Goal: Task Accomplishment & Management: Manage account settings

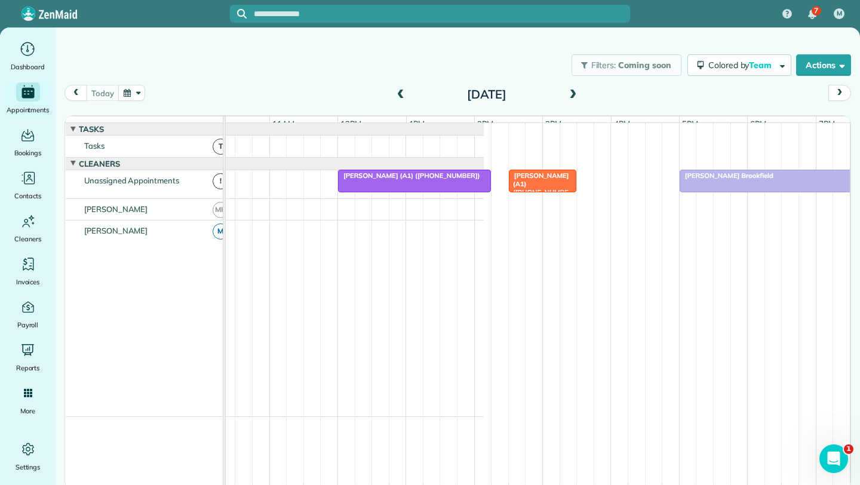
scroll to position [0, 272]
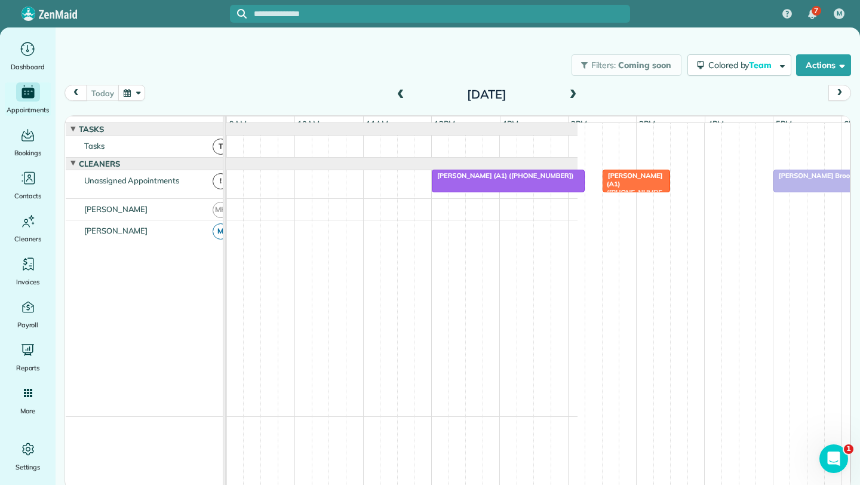
click at [531, 180] on span "[PERSON_NAME] (A1) ([PHONE_NUMBER])" at bounding box center [502, 175] width 143 height 8
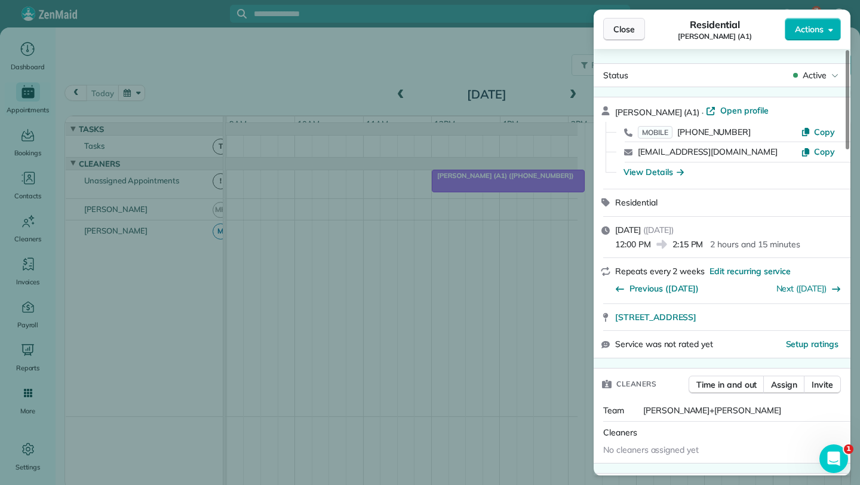
click at [613, 30] on span "Close" at bounding box center [623, 29] width 21 height 12
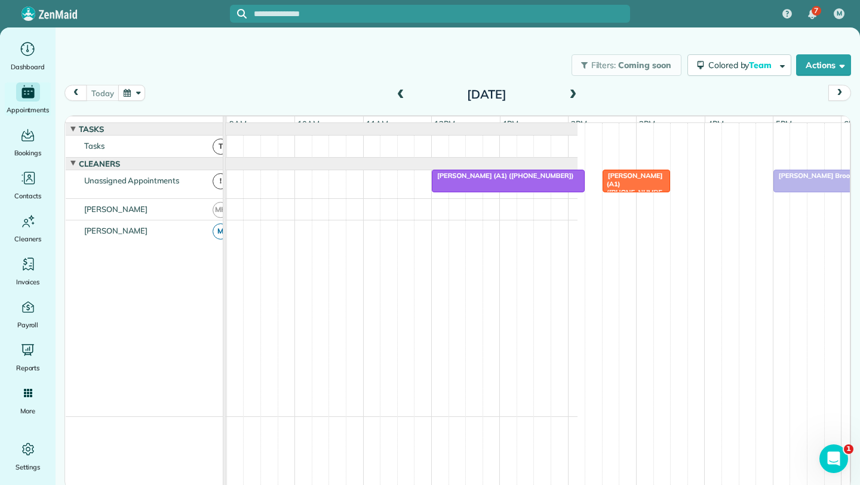
click at [401, 94] on span at bounding box center [400, 95] width 13 height 11
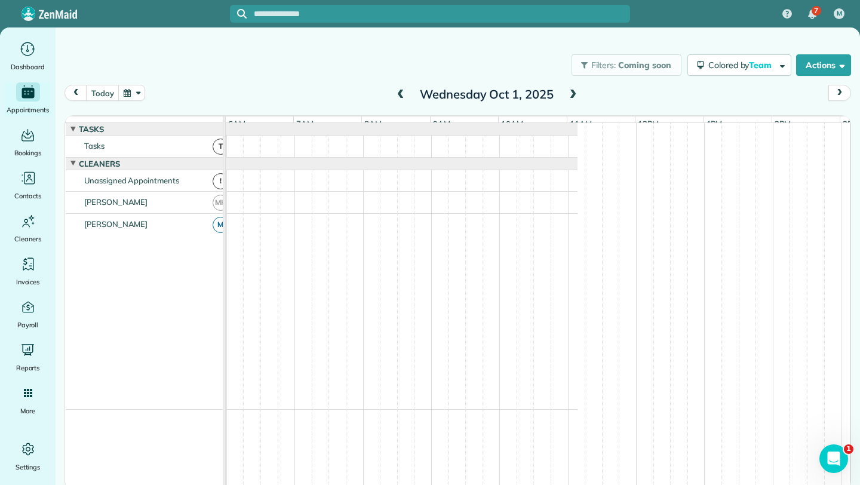
scroll to position [0, 69]
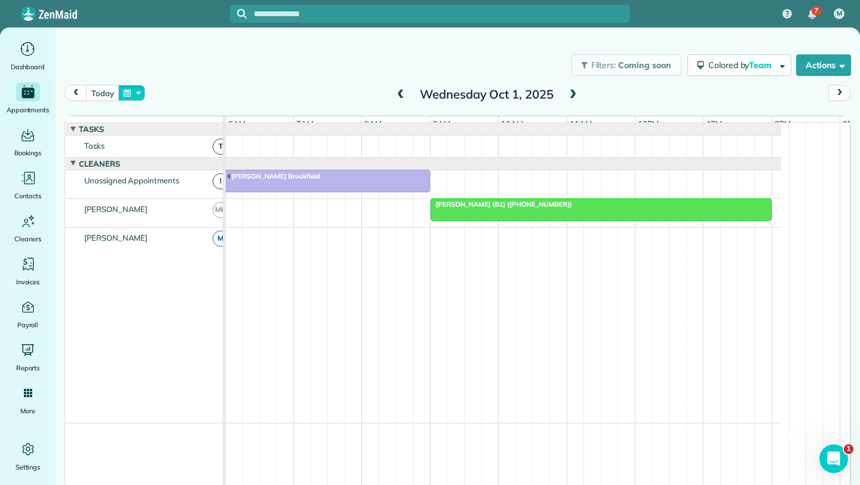
click at [130, 91] on button "button" at bounding box center [131, 93] width 27 height 16
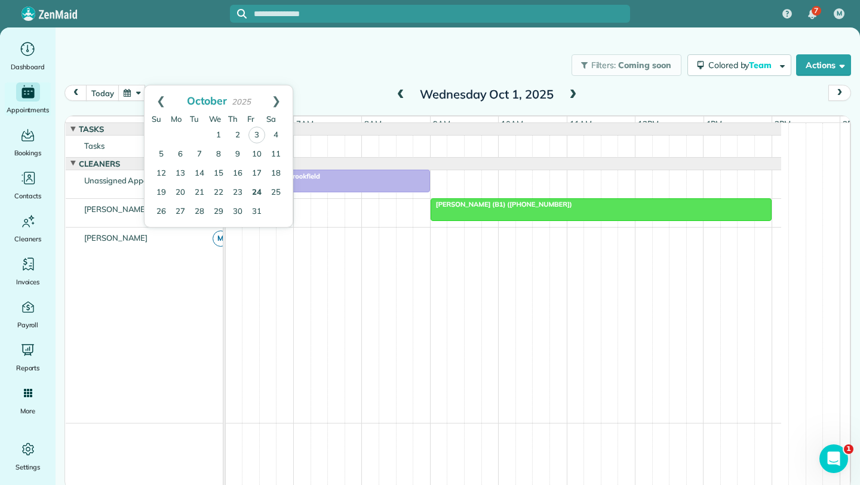
click at [256, 189] on link "24" at bounding box center [256, 192] width 19 height 19
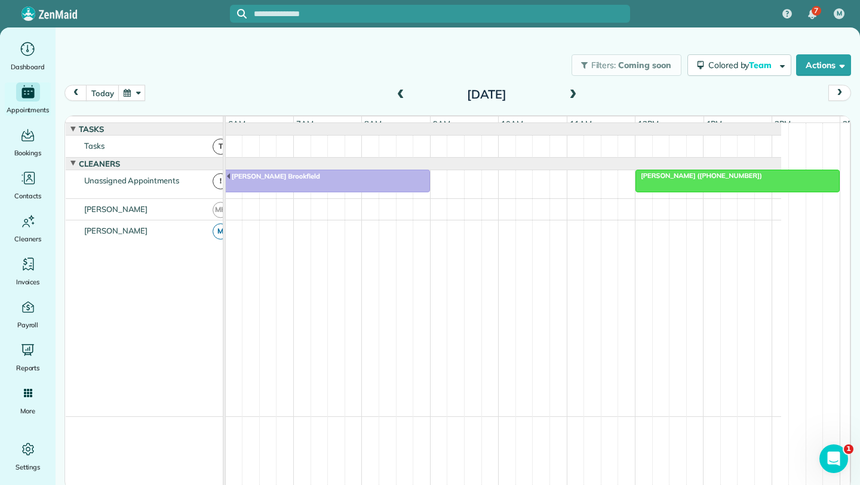
click at [399, 96] on span at bounding box center [400, 95] width 13 height 11
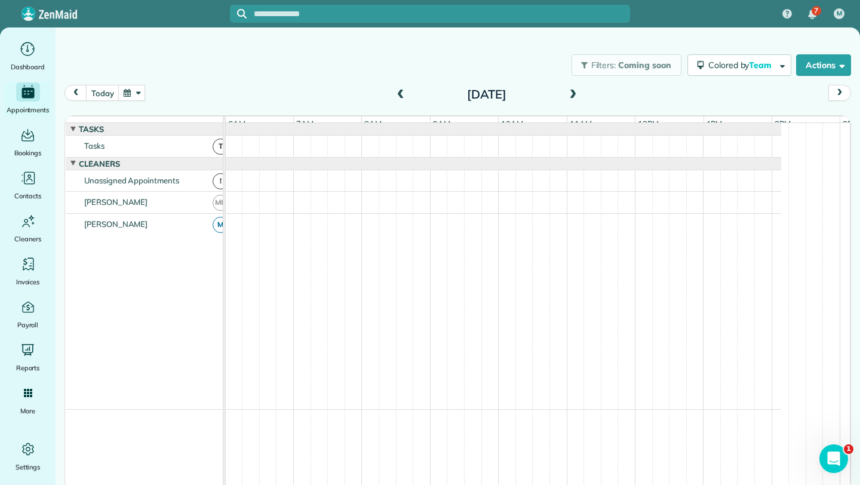
click at [404, 91] on span at bounding box center [400, 95] width 13 height 11
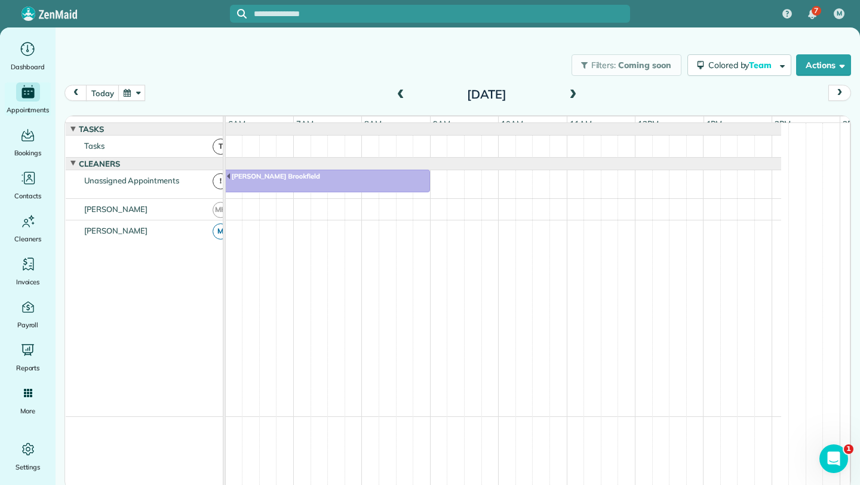
click at [573, 93] on span at bounding box center [572, 95] width 13 height 11
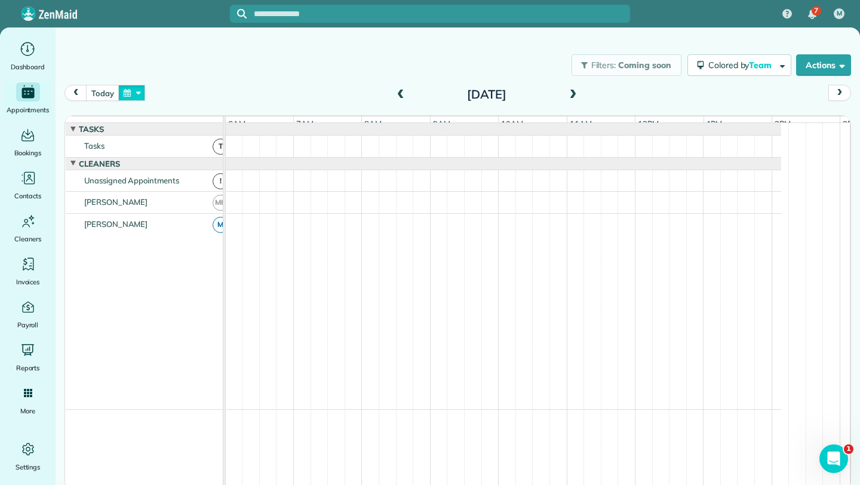
click at [135, 89] on button "button" at bounding box center [131, 93] width 27 height 16
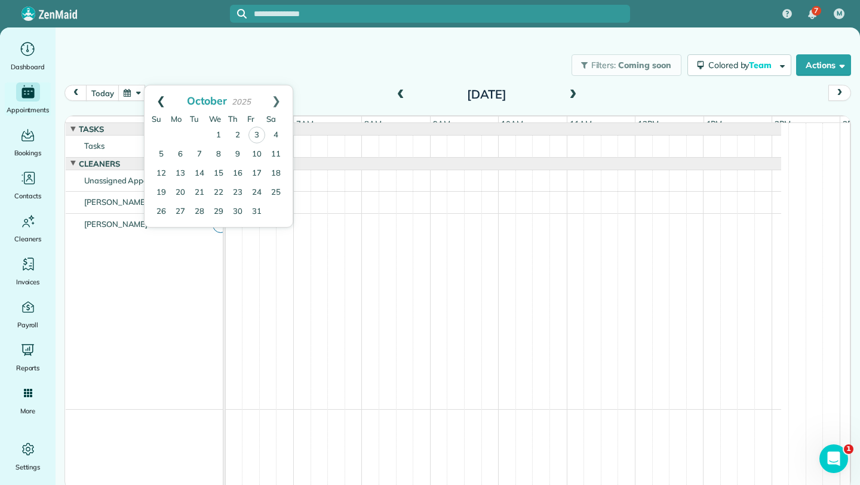
click at [162, 95] on link "Prev" at bounding box center [160, 100] width 33 height 30
click at [222, 188] on link "24" at bounding box center [218, 192] width 19 height 19
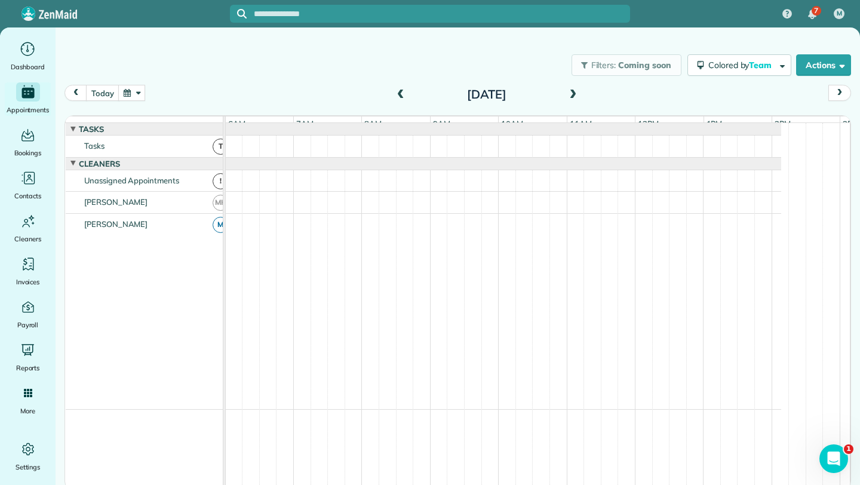
scroll to position [9, 0]
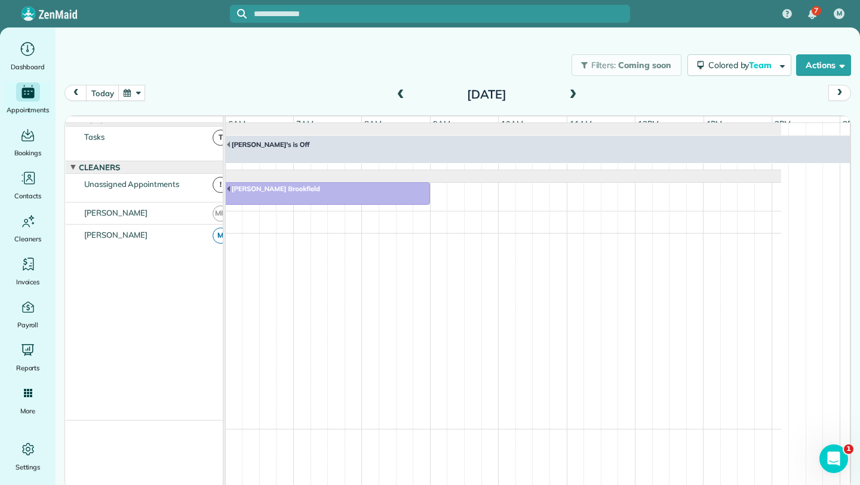
click at [401, 92] on span at bounding box center [400, 95] width 13 height 11
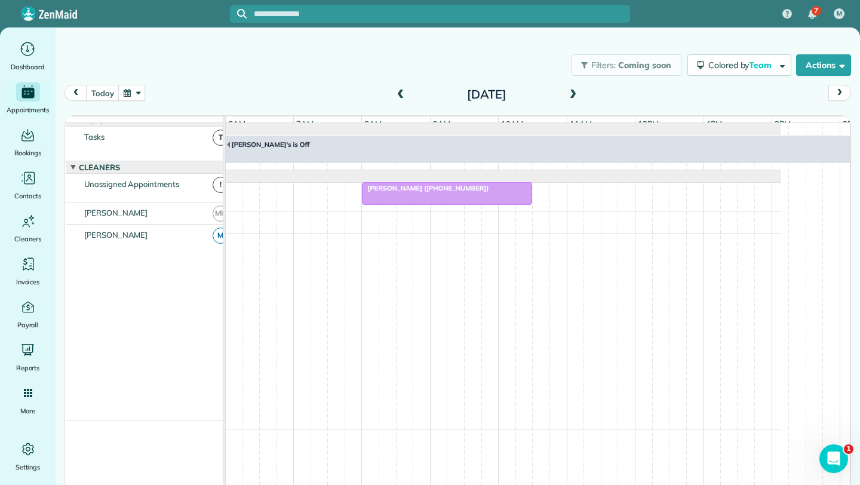
click at [399, 95] on span at bounding box center [400, 95] width 13 height 11
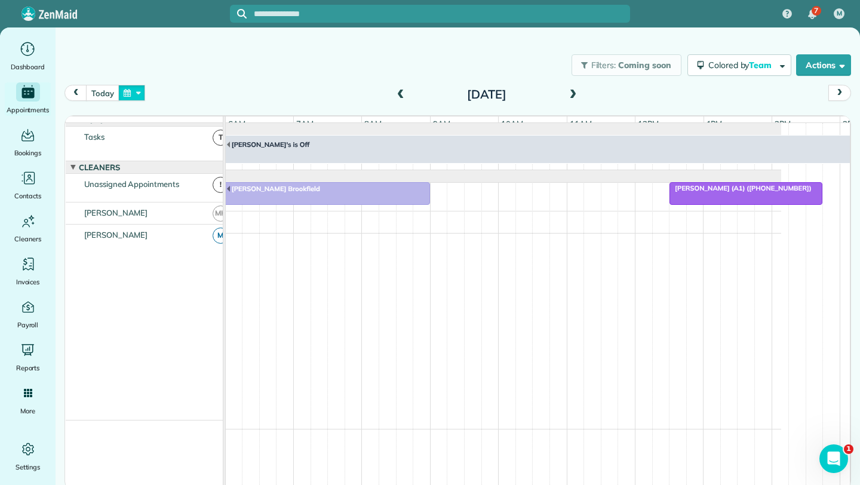
click at [137, 97] on button "button" at bounding box center [131, 93] width 27 height 16
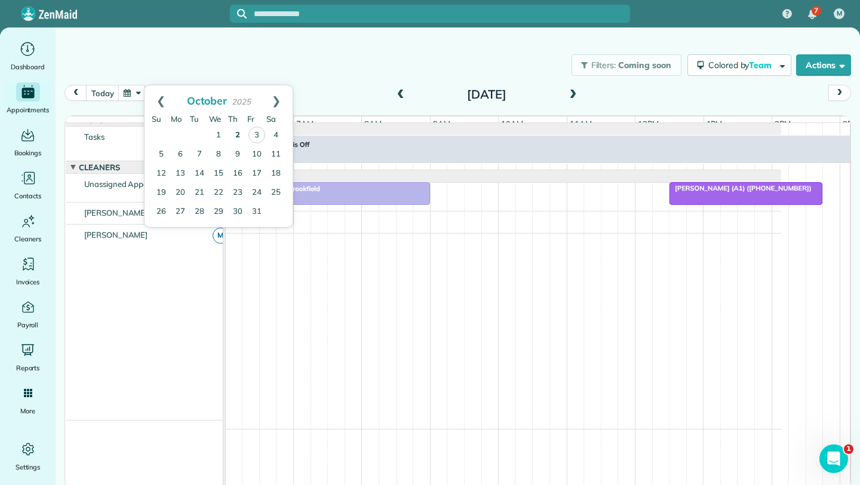
click at [241, 134] on link "2" at bounding box center [237, 135] width 19 height 19
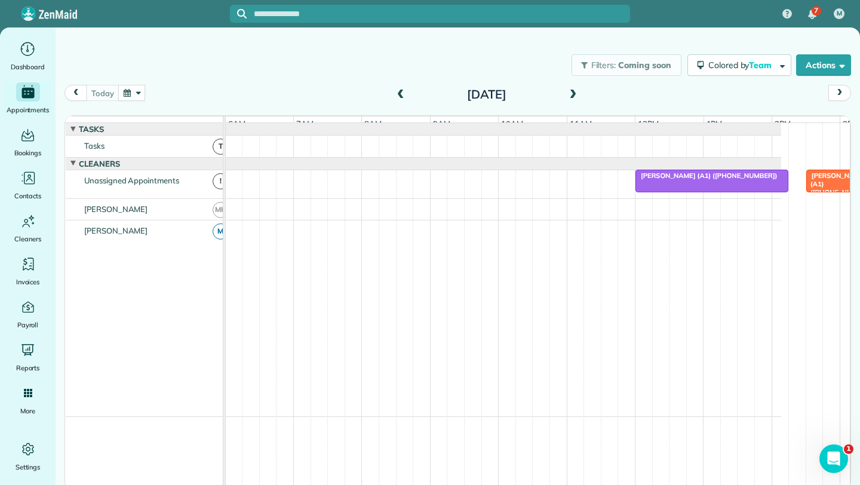
click at [696, 180] on span "[PERSON_NAME] (A1) ([PHONE_NUMBER])" at bounding box center [706, 175] width 143 height 8
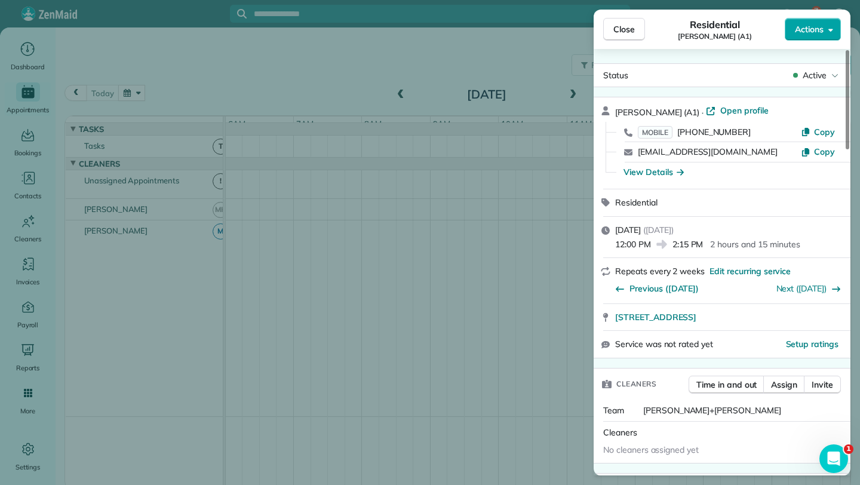
click at [831, 29] on icon "button" at bounding box center [830, 30] width 5 height 3
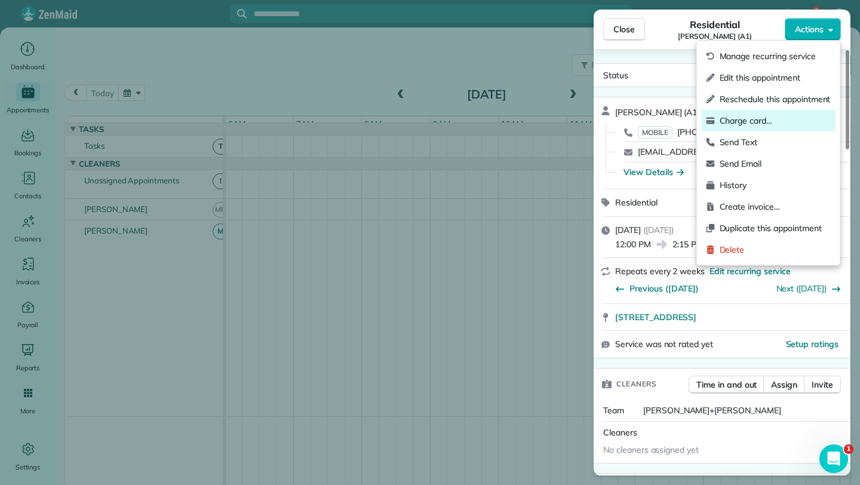
click at [763, 113] on div "Charge card…" at bounding box center [769, 120] width 134 height 21
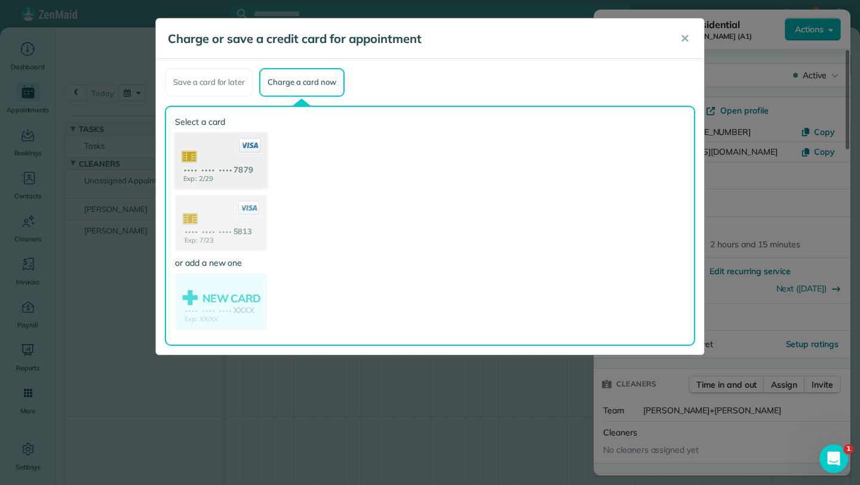
click at [243, 158] on use at bounding box center [221, 162] width 92 height 58
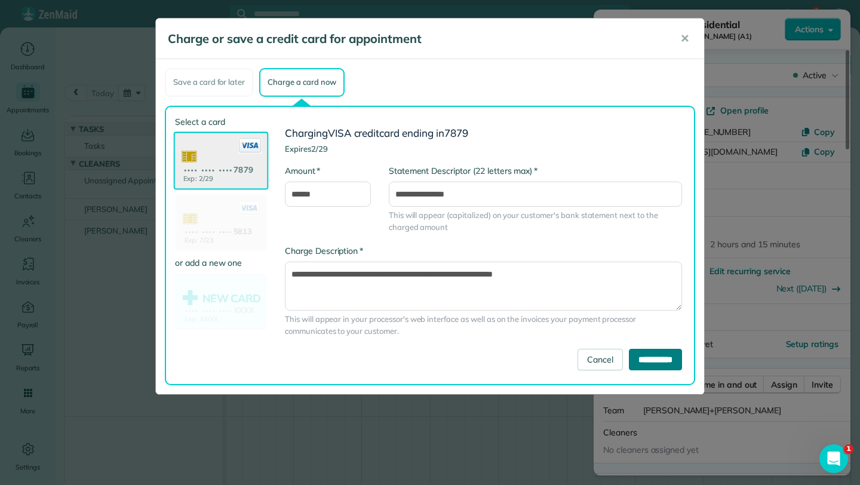
click at [665, 363] on input "**********" at bounding box center [655, 359] width 53 height 21
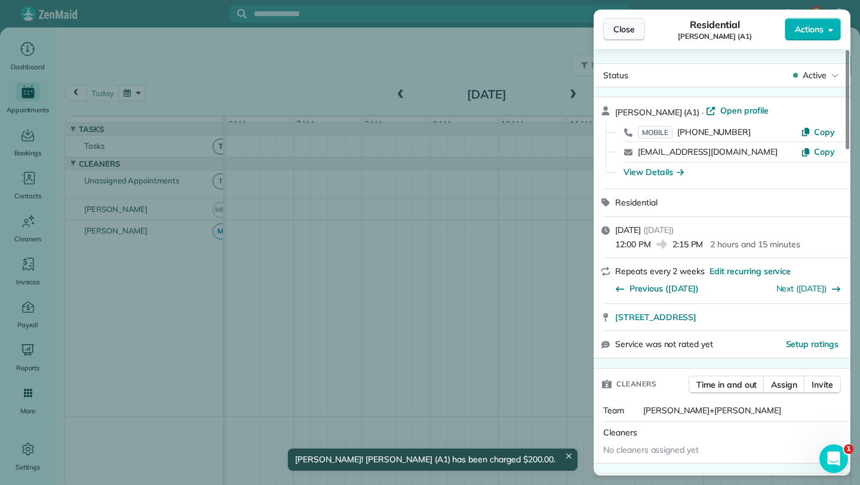
click at [617, 31] on span "Close" at bounding box center [623, 29] width 21 height 12
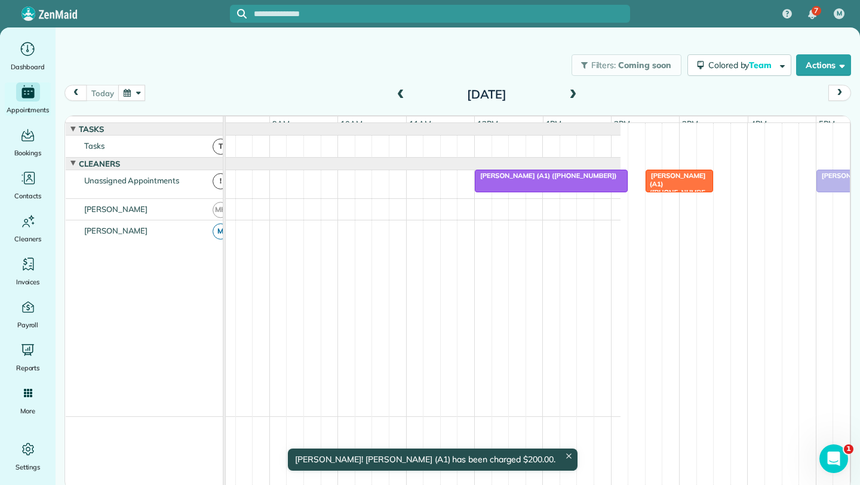
scroll to position [0, 241]
click at [684, 192] on span "[PERSON_NAME] (A1) ([PHONE_NUMBER])" at bounding box center [663, 188] width 61 height 34
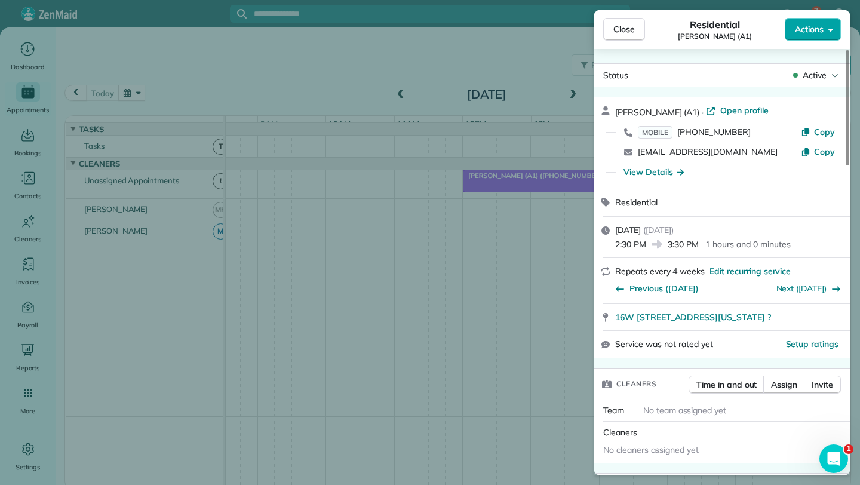
click at [833, 34] on button "Actions" at bounding box center [813, 29] width 56 height 23
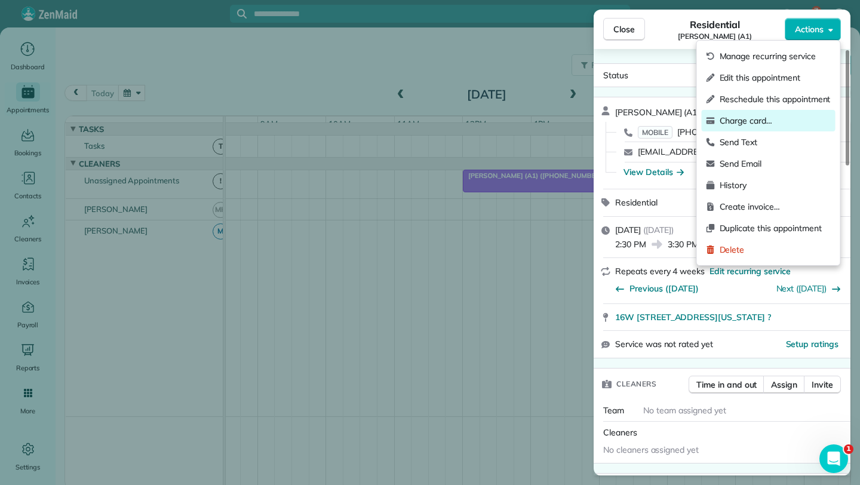
click at [768, 121] on span "Charge card…" at bounding box center [774, 121] width 111 height 12
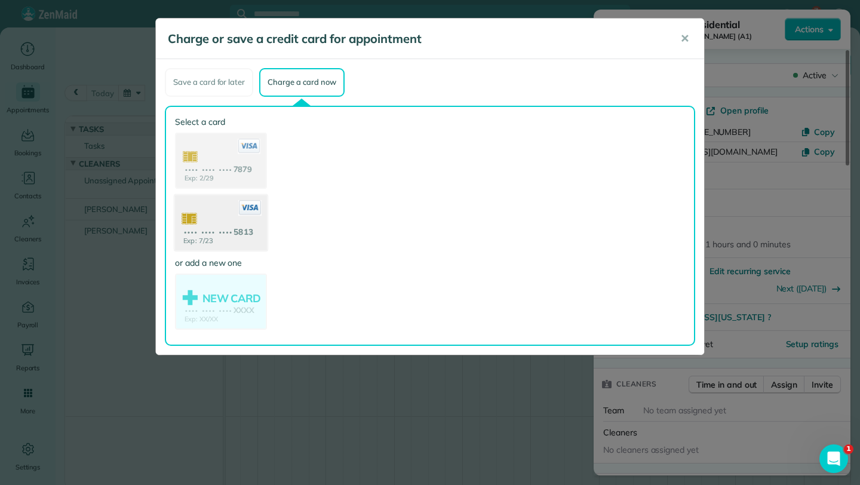
click at [206, 228] on use at bounding box center [221, 224] width 92 height 58
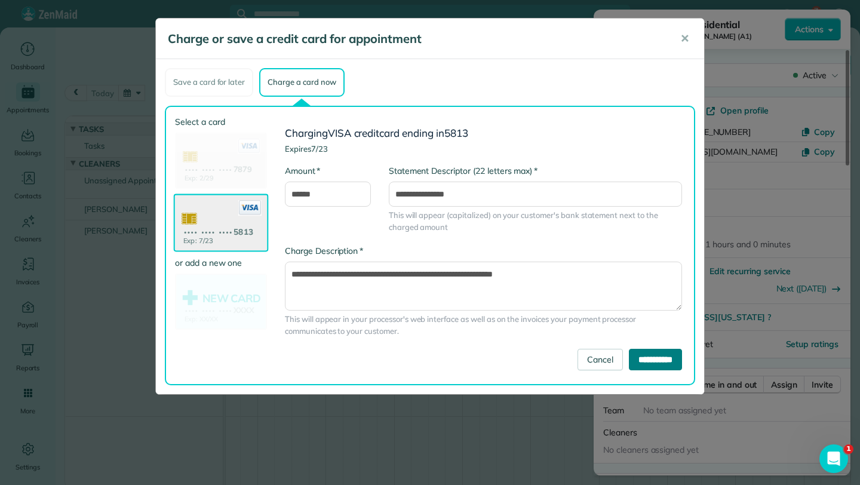
click at [646, 360] on input "**********" at bounding box center [655, 359] width 53 height 21
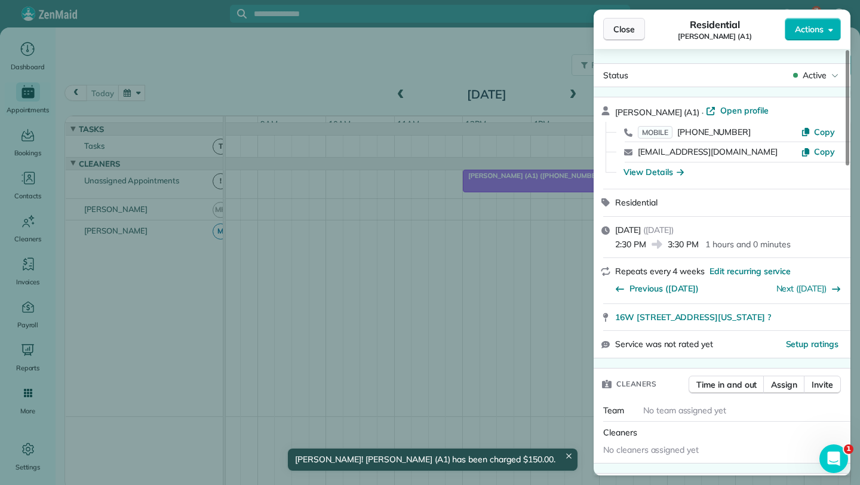
click at [621, 26] on span "Close" at bounding box center [623, 29] width 21 height 12
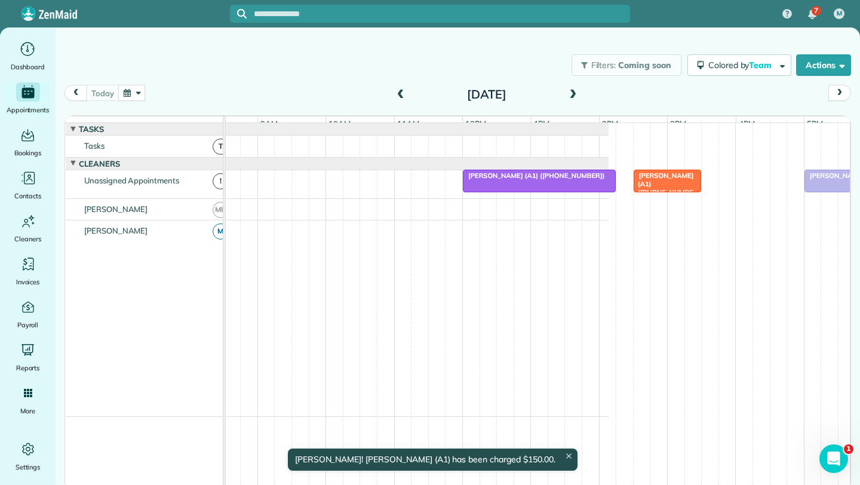
click at [570, 97] on span at bounding box center [572, 95] width 13 height 11
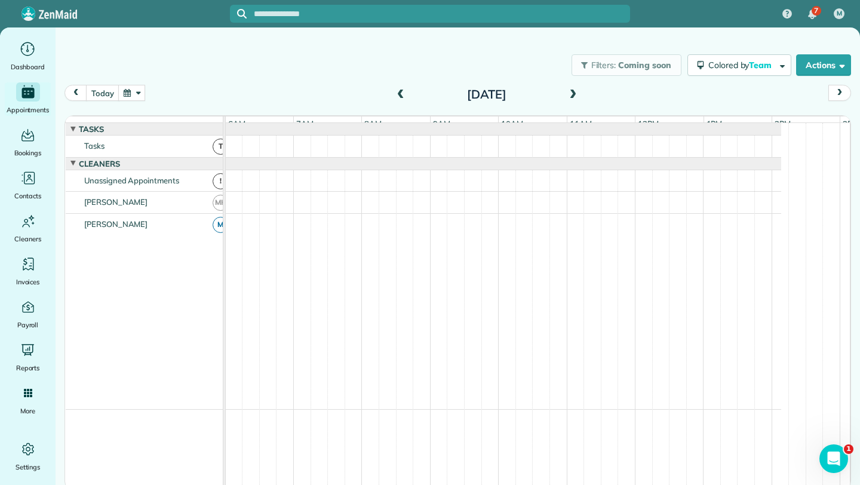
click at [404, 98] on span at bounding box center [400, 95] width 13 height 11
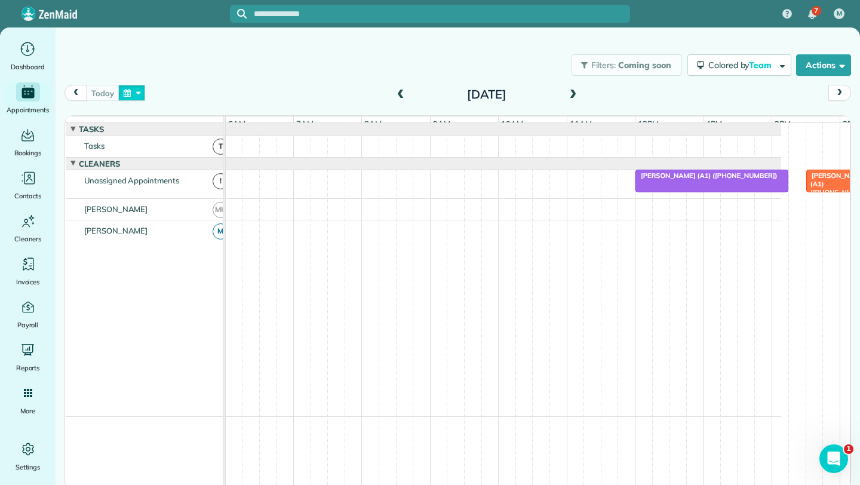
click at [130, 96] on button "button" at bounding box center [131, 93] width 27 height 16
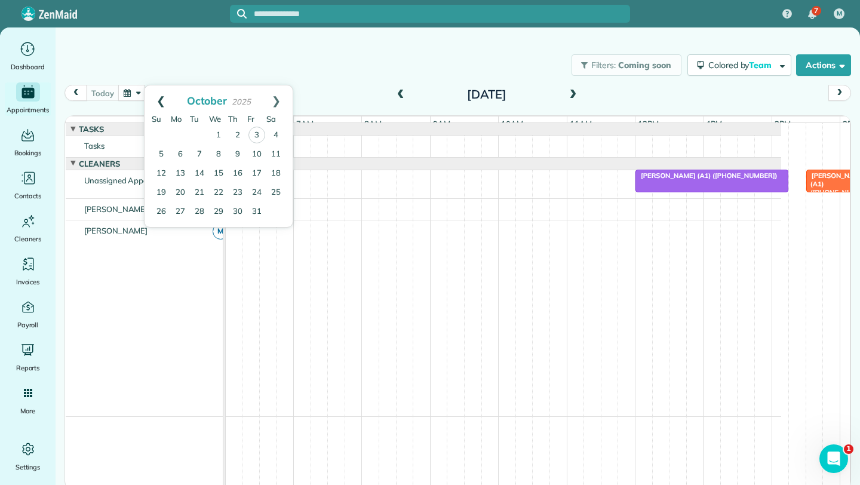
click at [154, 98] on link "Prev" at bounding box center [160, 100] width 33 height 30
click at [223, 137] on link "3" at bounding box center [218, 134] width 19 height 19
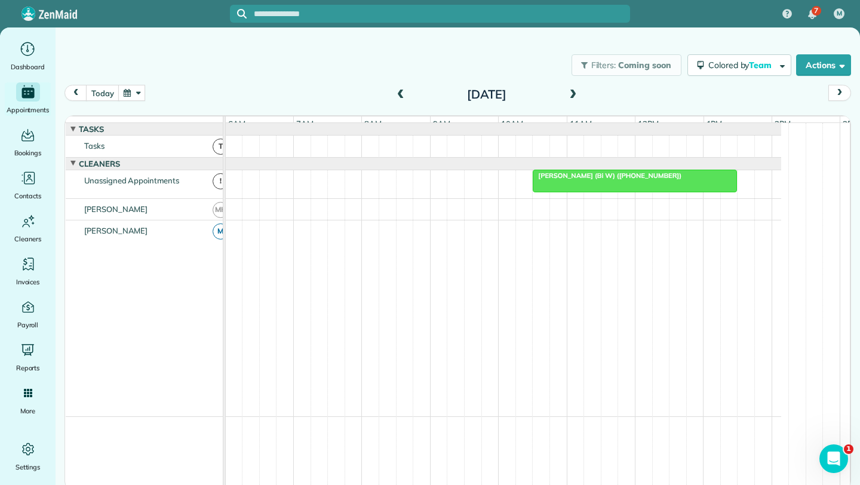
click at [573, 93] on span at bounding box center [572, 95] width 13 height 11
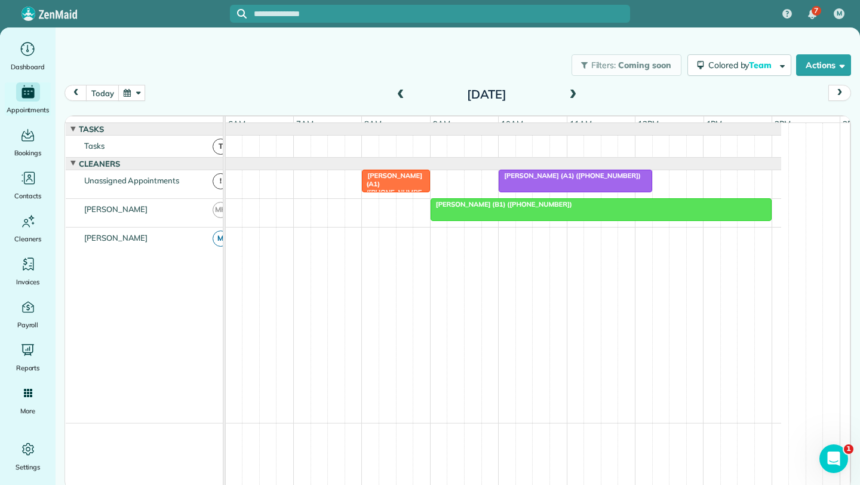
click at [134, 87] on button "button" at bounding box center [131, 93] width 27 height 16
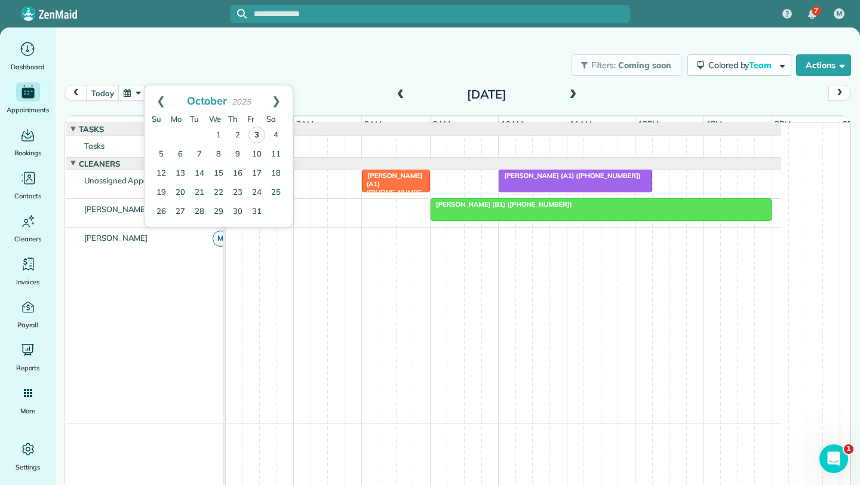
click at [256, 137] on link "3" at bounding box center [256, 135] width 17 height 17
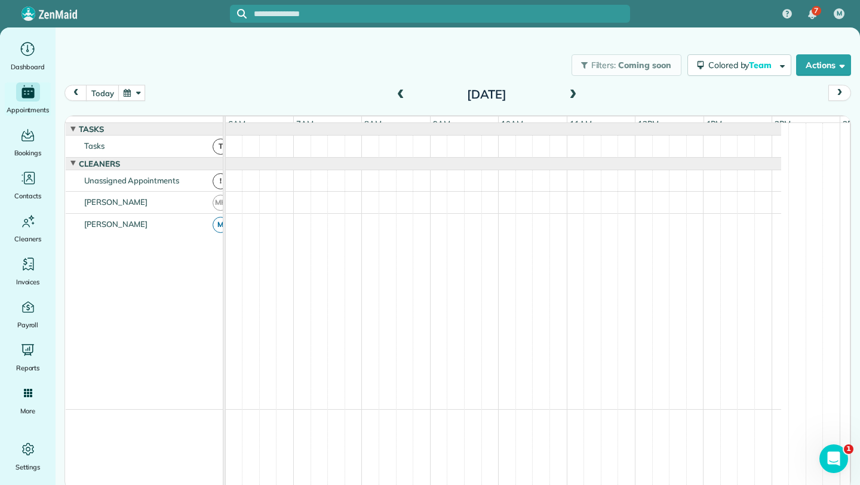
click at [404, 97] on span at bounding box center [400, 95] width 13 height 11
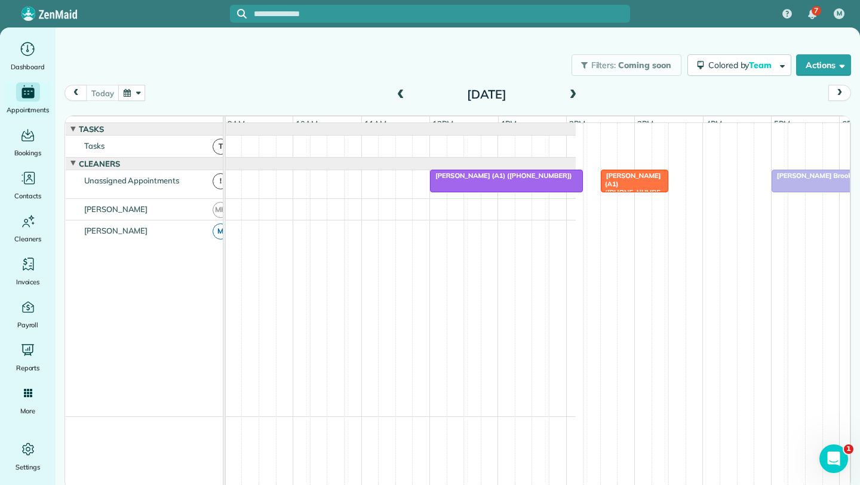
scroll to position [0, 537]
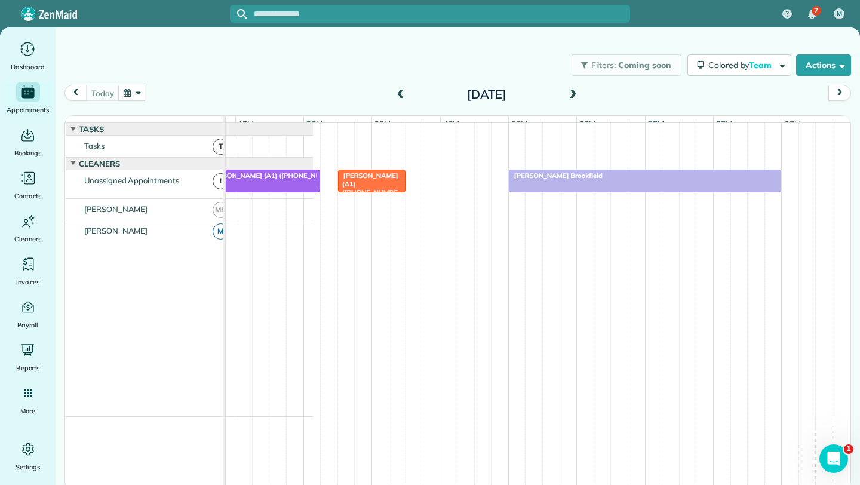
click at [570, 91] on span at bounding box center [572, 95] width 13 height 11
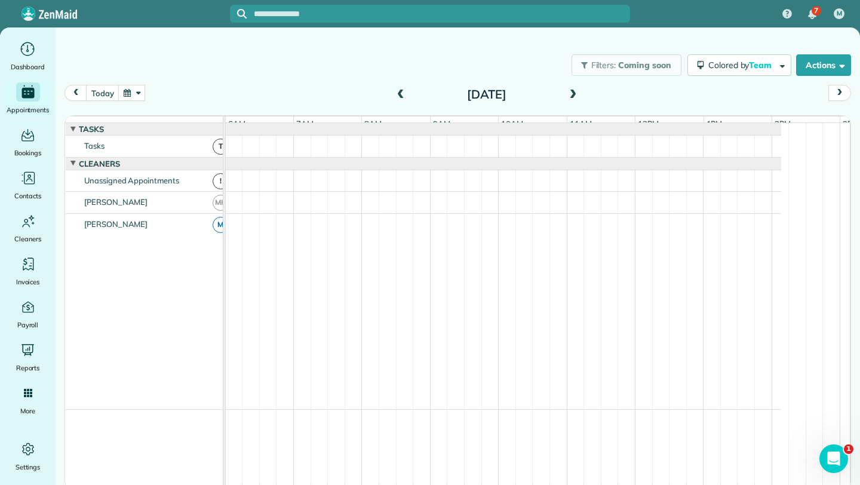
scroll to position [0, 0]
click at [400, 91] on span at bounding box center [400, 95] width 13 height 11
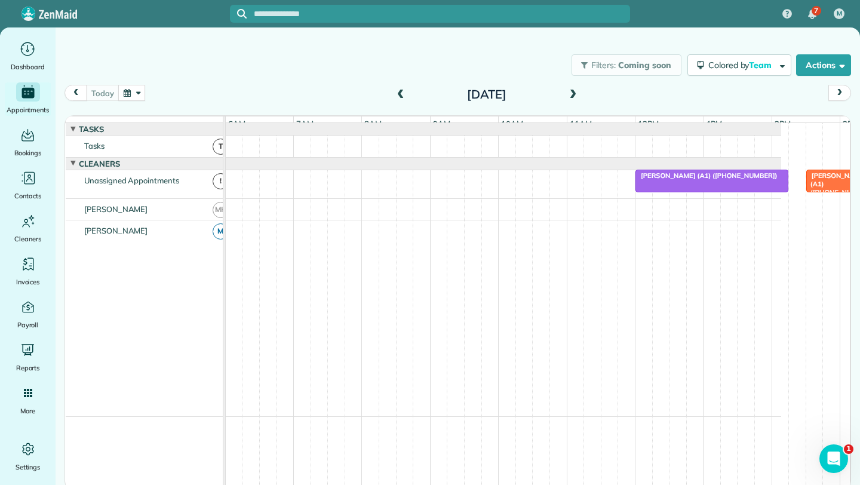
click at [400, 91] on span at bounding box center [400, 95] width 13 height 11
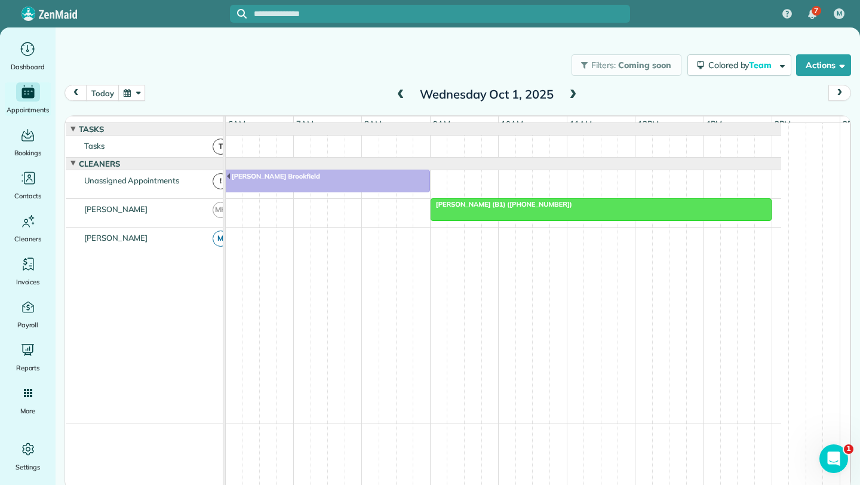
click at [513, 220] on div at bounding box center [601, 209] width 340 height 21
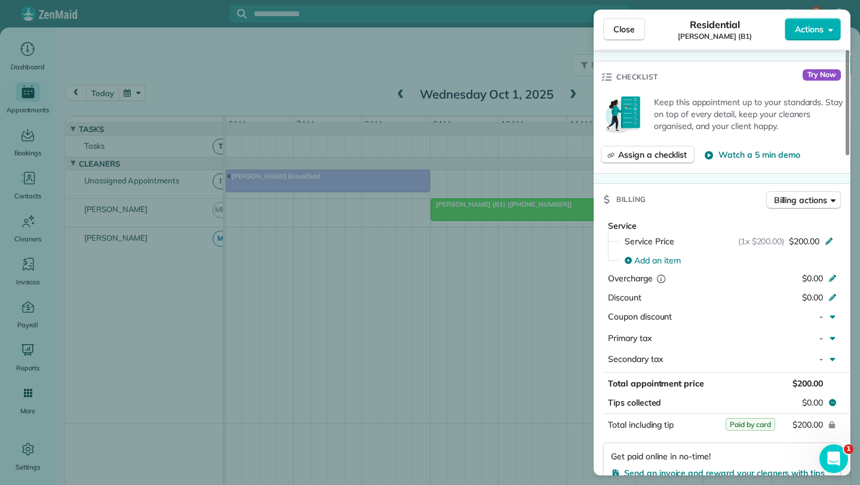
scroll to position [535, 0]
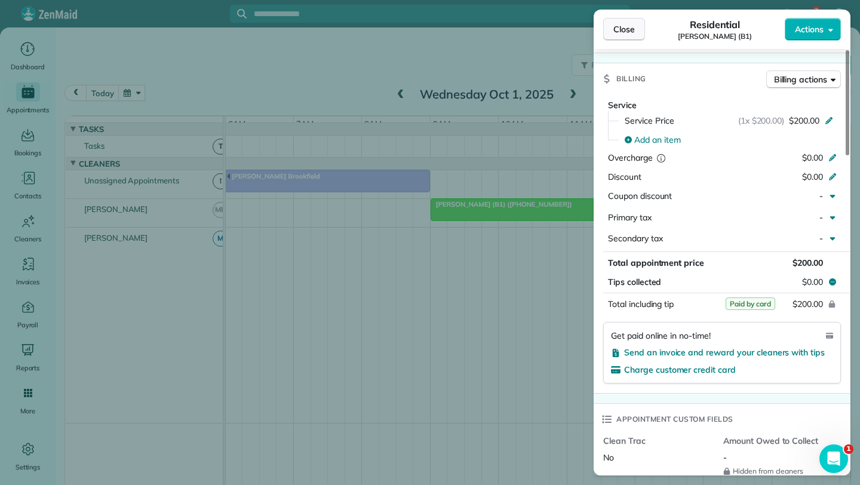
click at [613, 27] on span "Close" at bounding box center [623, 29] width 21 height 12
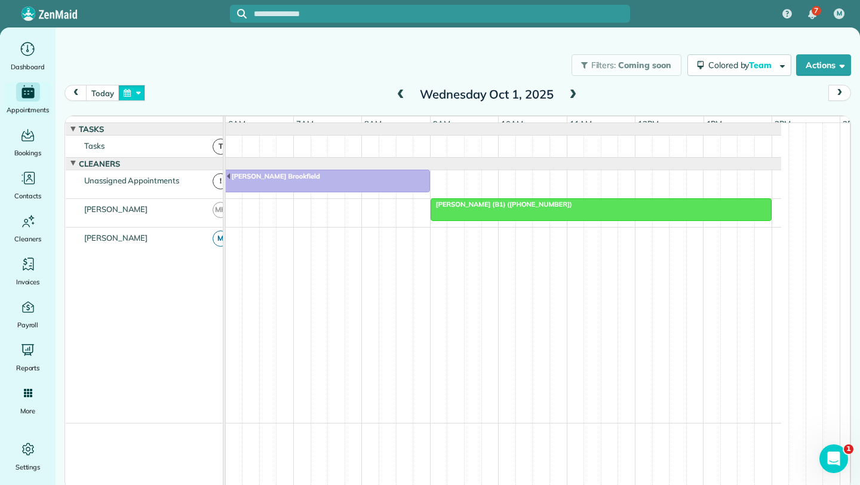
click at [142, 91] on button "button" at bounding box center [131, 93] width 27 height 16
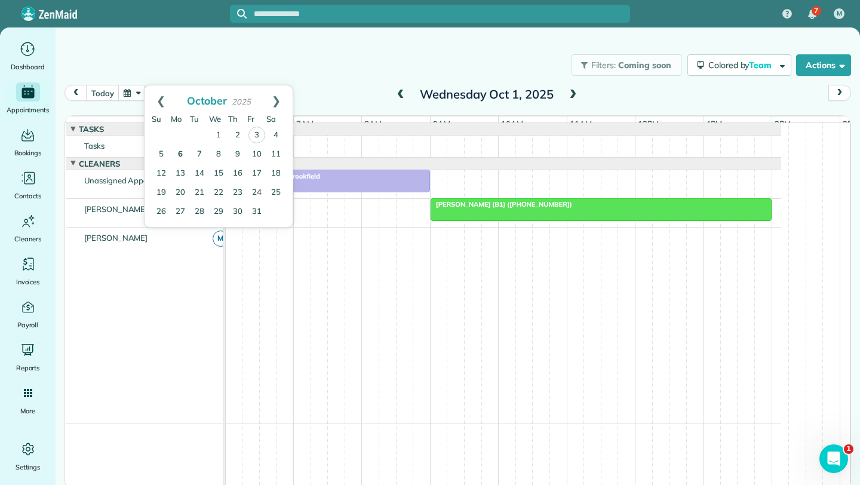
click at [182, 147] on link "6" at bounding box center [180, 154] width 19 height 19
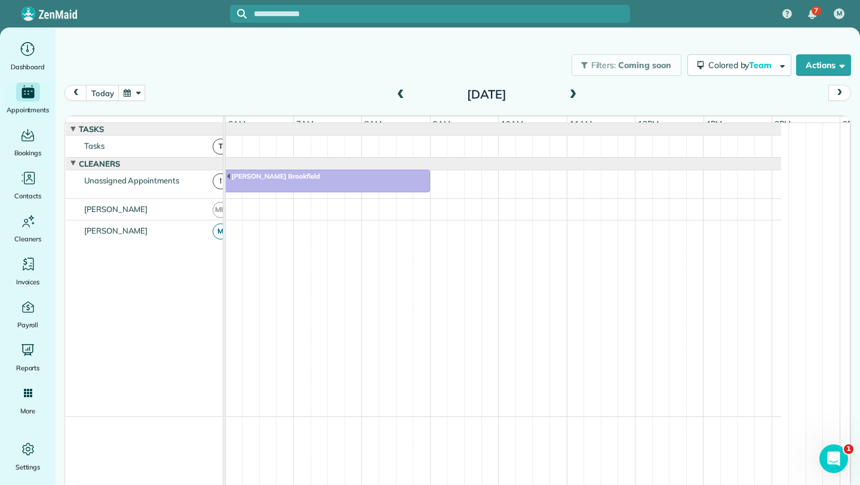
click at [573, 91] on span at bounding box center [572, 95] width 13 height 11
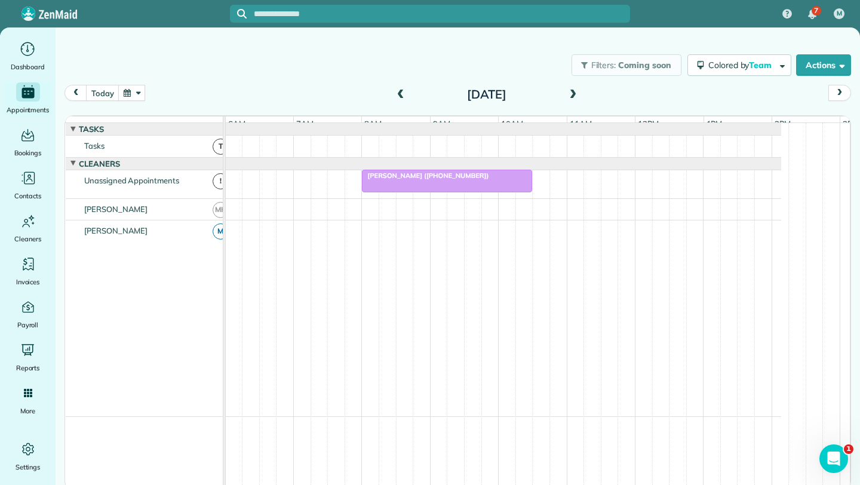
click at [573, 91] on span at bounding box center [572, 95] width 13 height 11
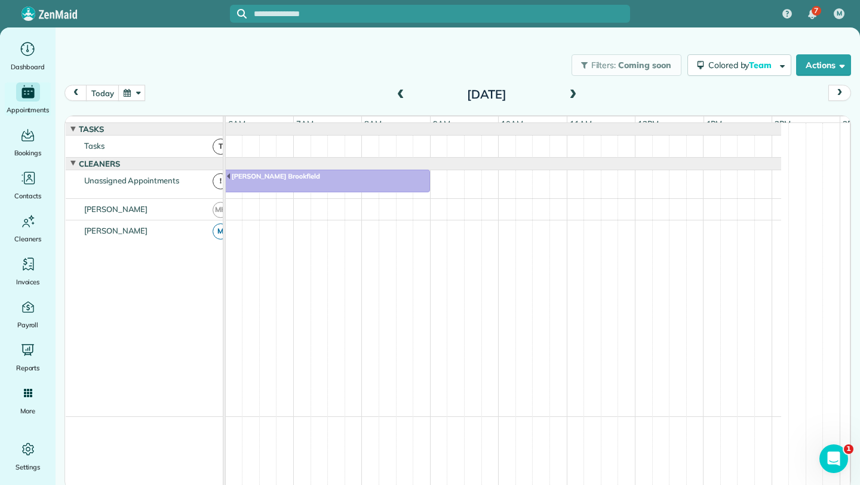
click at [573, 91] on span at bounding box center [572, 95] width 13 height 11
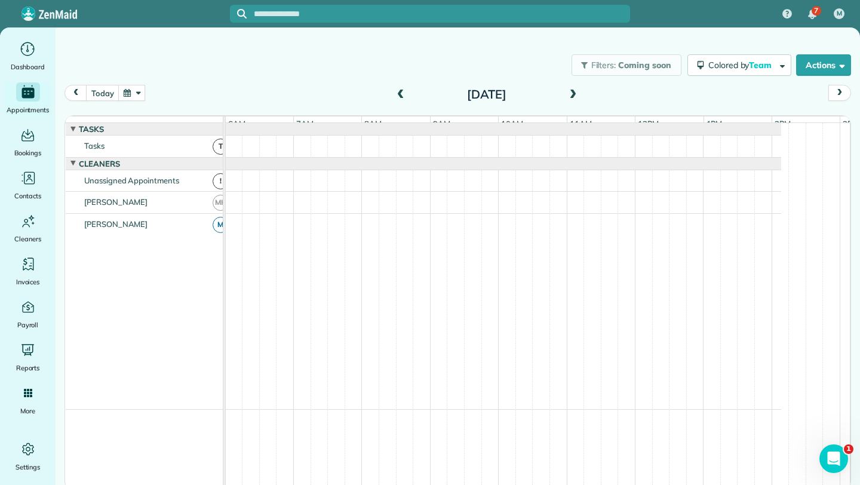
click at [577, 96] on span at bounding box center [572, 95] width 13 height 11
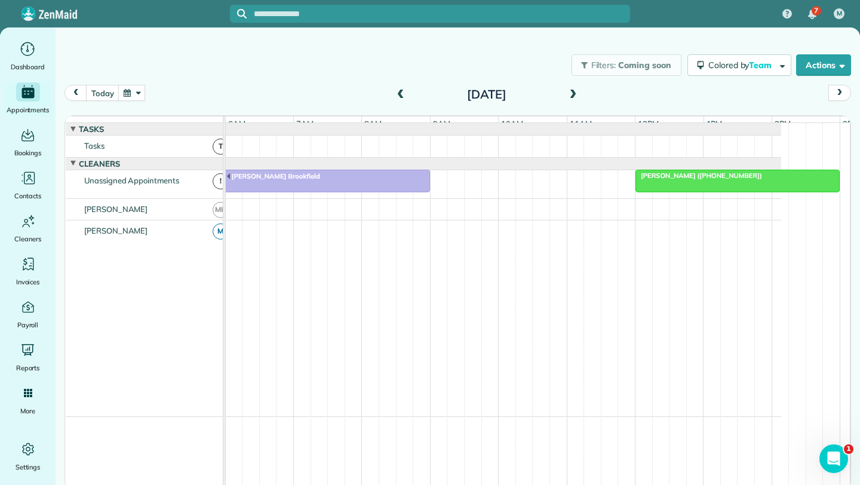
click at [397, 92] on span at bounding box center [400, 95] width 13 height 11
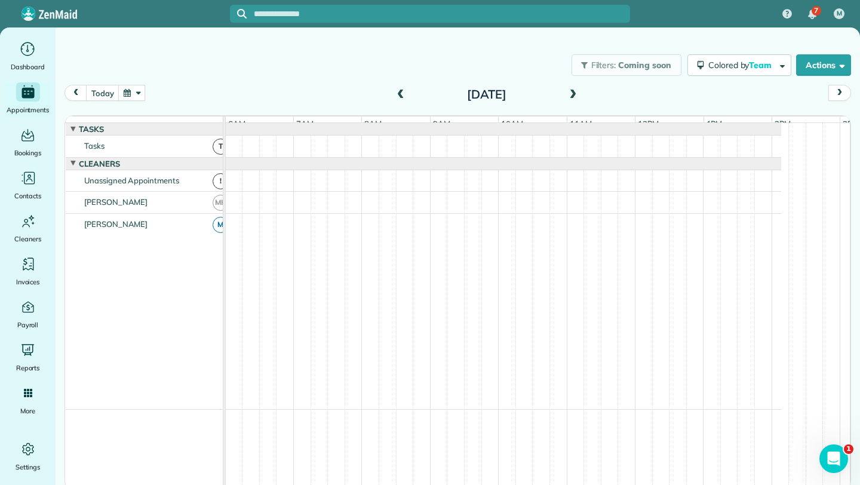
click at [397, 92] on span at bounding box center [400, 95] width 13 height 11
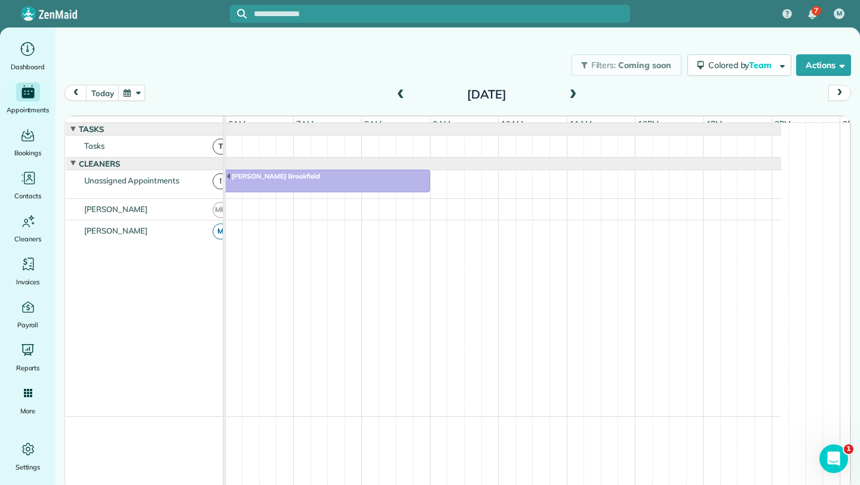
click at [396, 93] on span at bounding box center [400, 95] width 13 height 11
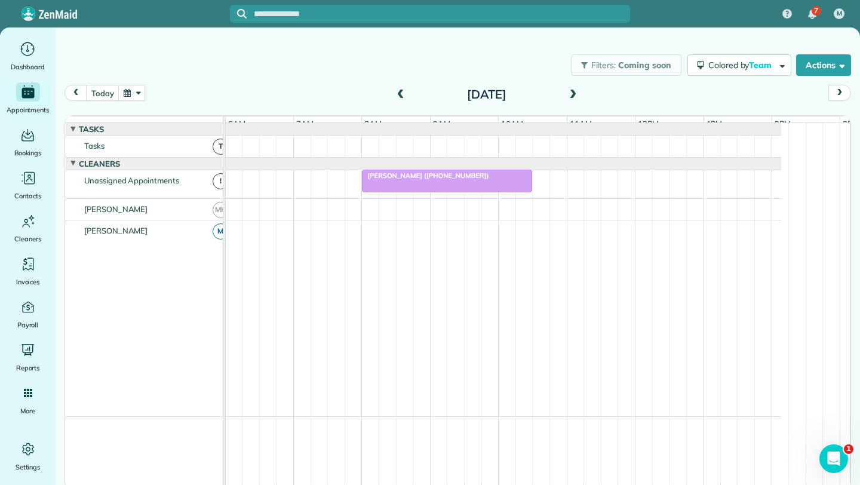
click at [429, 192] on div at bounding box center [446, 180] width 169 height 21
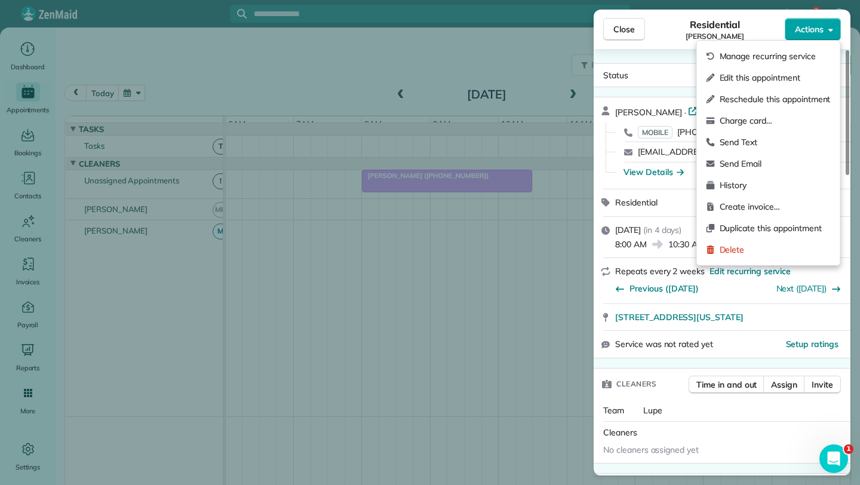
click at [828, 35] on button "Actions" at bounding box center [813, 29] width 56 height 23
click at [746, 164] on span "Send Email" at bounding box center [774, 164] width 111 height 12
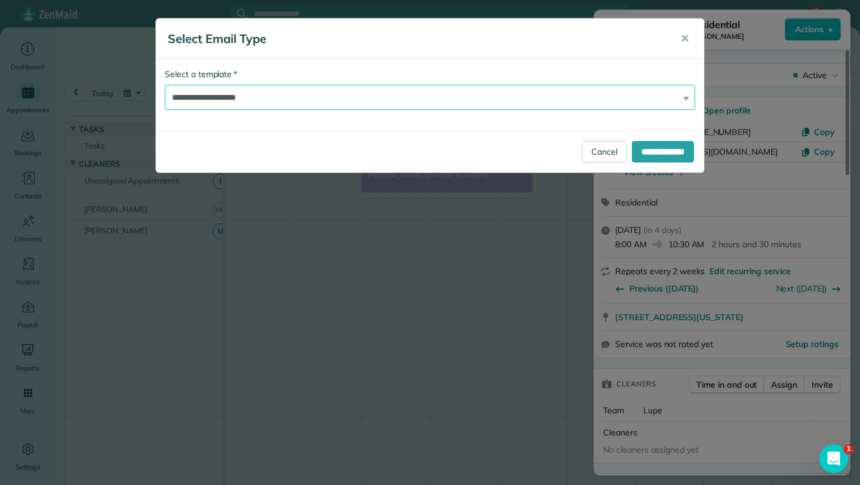
click at [538, 99] on select "**********" at bounding box center [430, 97] width 530 height 25
select select "****"
click at [165, 85] on select "**********" at bounding box center [430, 97] width 530 height 25
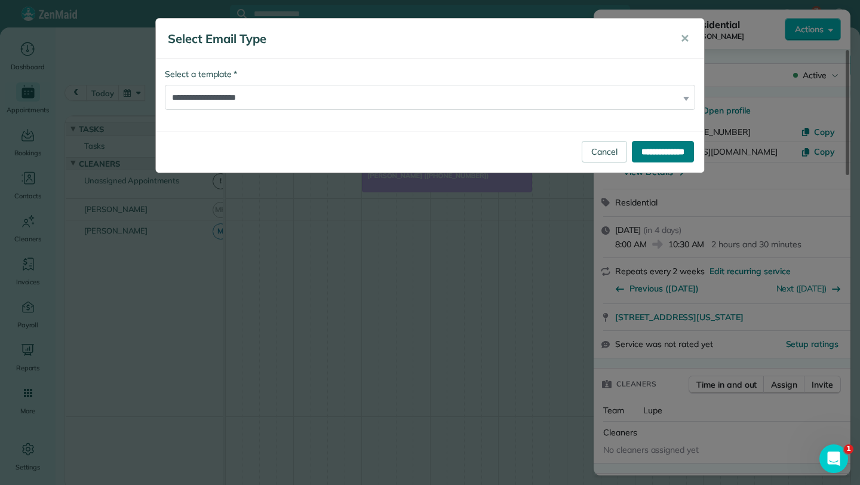
click at [632, 153] on input "**********" at bounding box center [663, 151] width 62 height 21
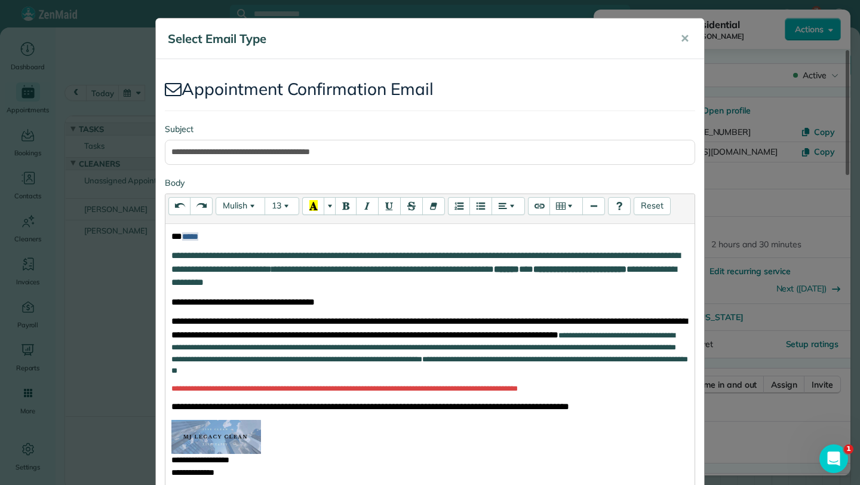
scroll to position [234, 0]
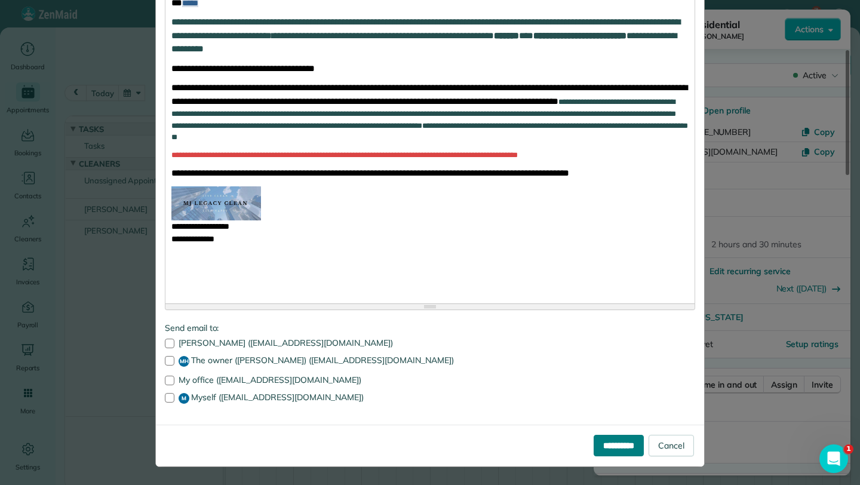
click at [593, 455] on input "**********" at bounding box center [618, 445] width 50 height 21
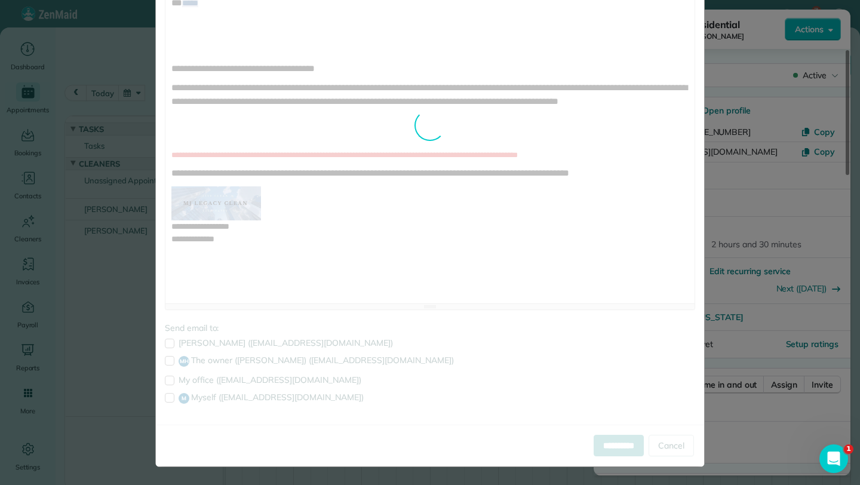
scroll to position [0, 0]
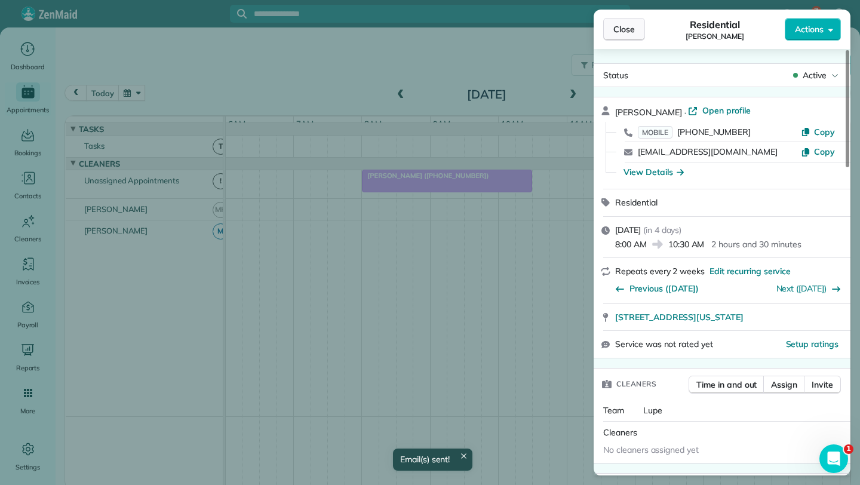
click at [627, 32] on span "Close" at bounding box center [623, 29] width 21 height 12
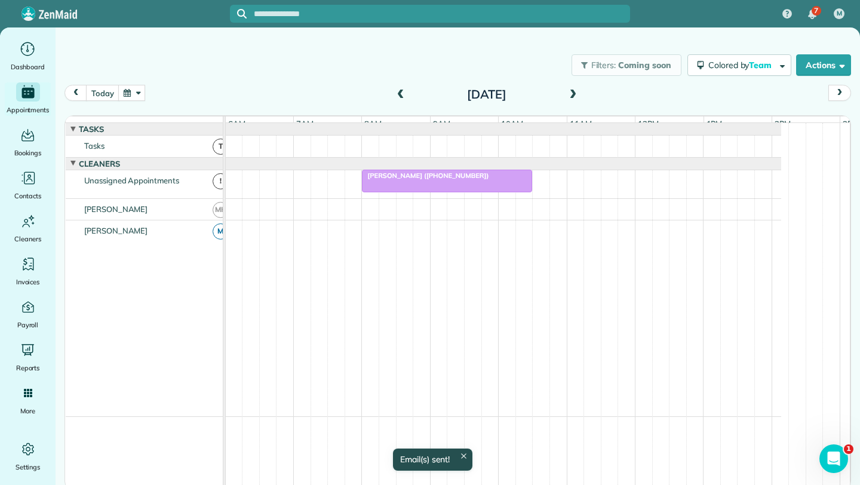
click at [574, 96] on span at bounding box center [572, 95] width 13 height 11
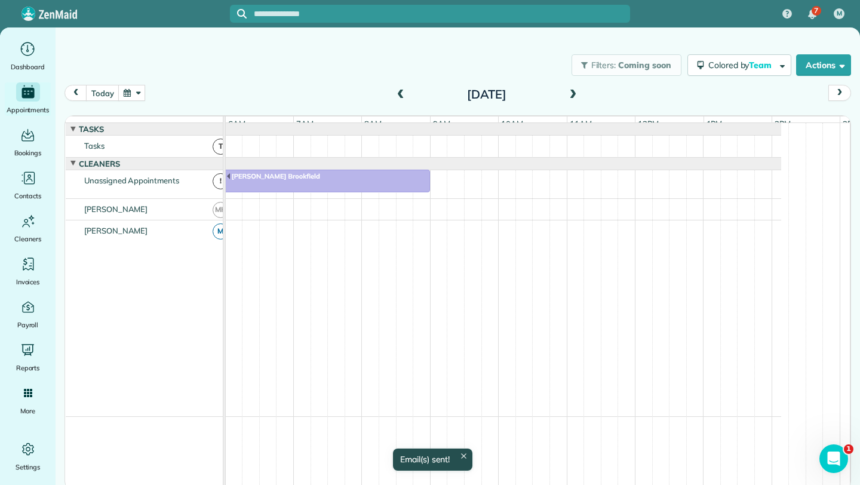
click at [574, 96] on span at bounding box center [572, 95] width 13 height 11
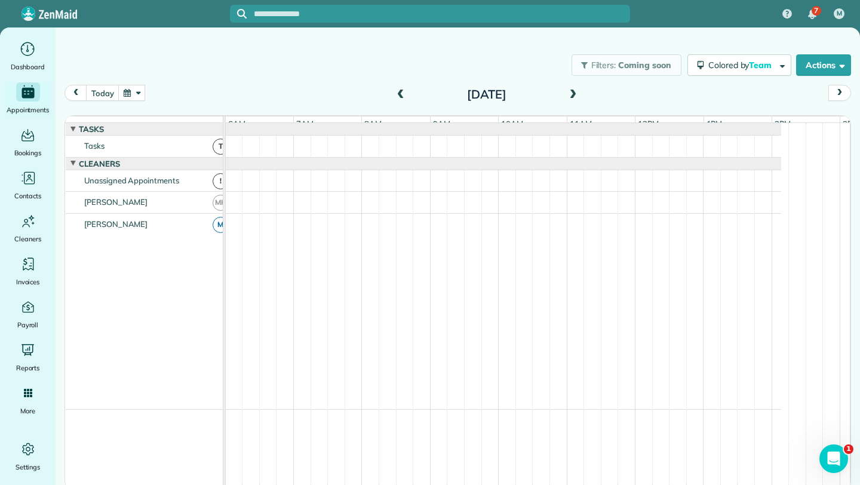
click at [574, 96] on span at bounding box center [572, 95] width 13 height 11
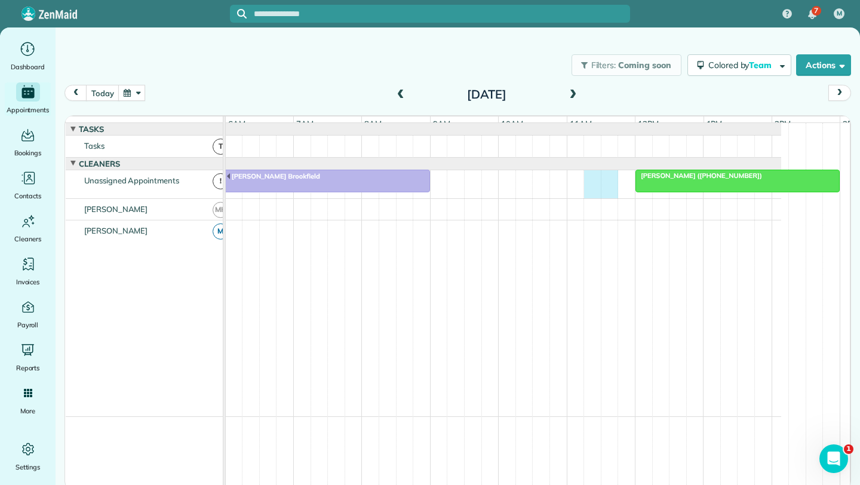
drag, startPoint x: 599, startPoint y: 181, endPoint x: 617, endPoint y: 181, distance: 17.9
click at [617, 181] on div "Lamantia Brookfield Mary ann Fergus (+17738859173)" at bounding box center [469, 184] width 624 height 28
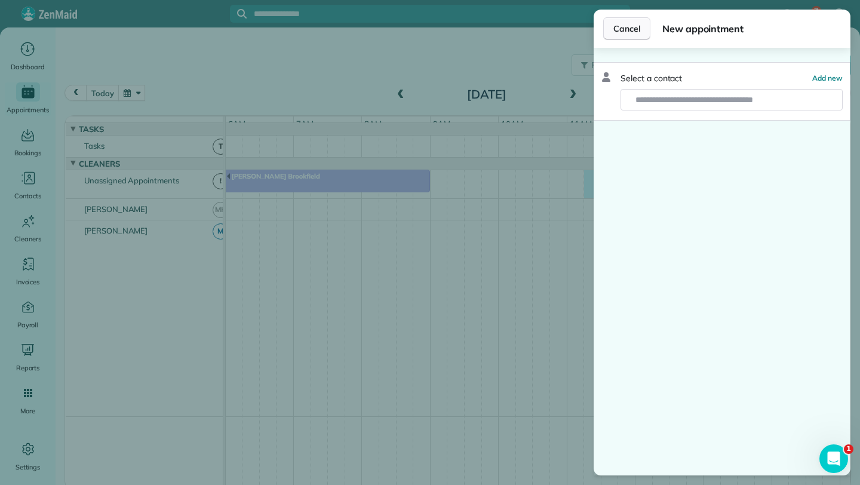
click at [610, 29] on button "Cancel" at bounding box center [626, 28] width 47 height 23
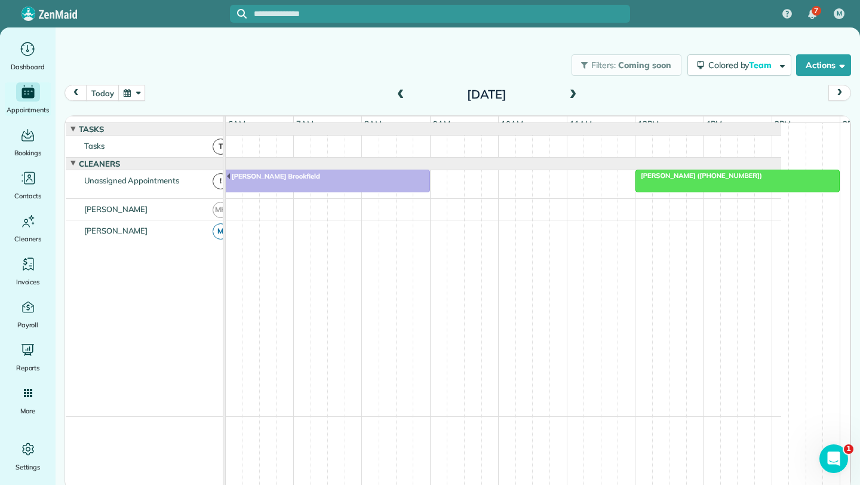
click at [660, 180] on span "Mary ann Fergus (+17738859173)" at bounding box center [699, 175] width 128 height 8
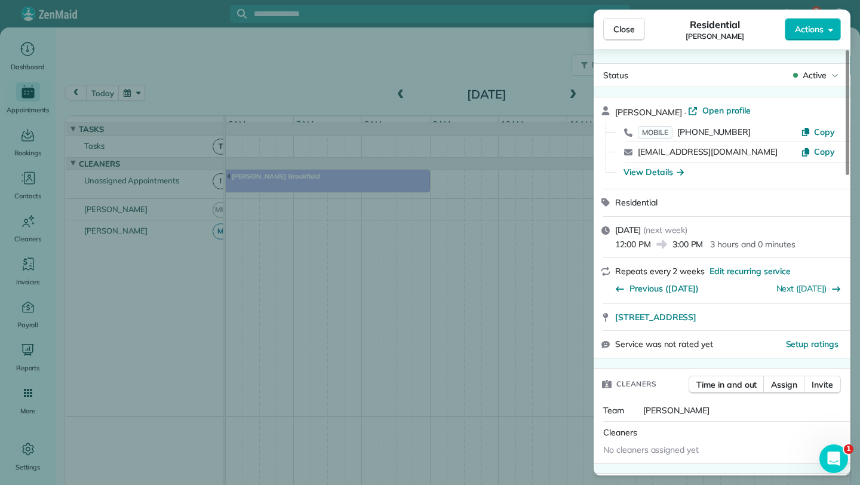
drag, startPoint x: 738, startPoint y: 47, endPoint x: 774, endPoint y: 48, distance: 36.5
click at [774, 48] on div "Close Residential Mary ann Fergus Actions" at bounding box center [721, 29] width 257 height 39
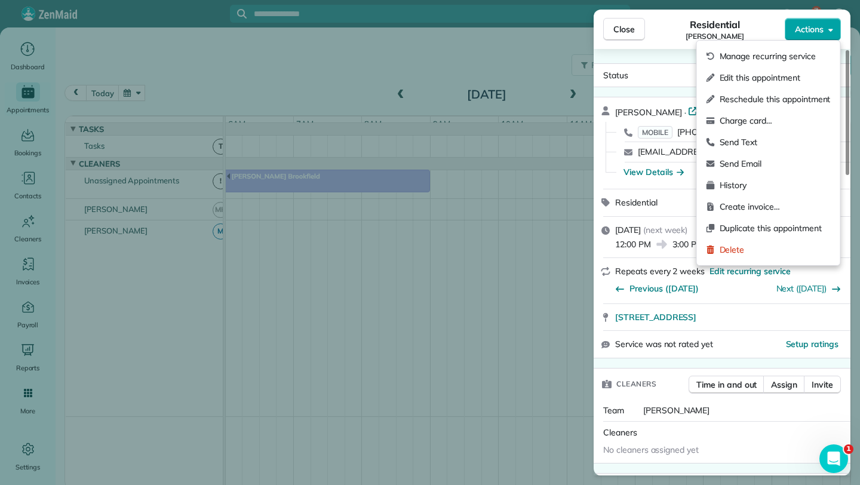
click at [833, 28] on button "Actions" at bounding box center [813, 29] width 56 height 23
click at [778, 157] on div "Send Email" at bounding box center [769, 163] width 134 height 21
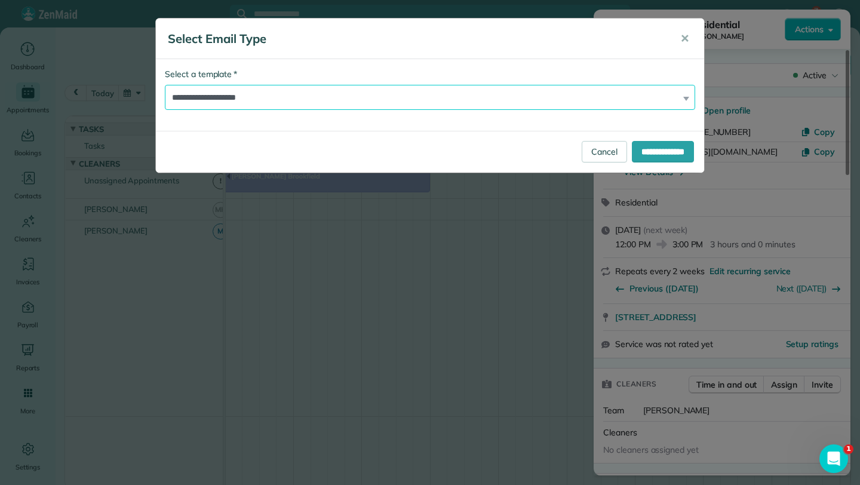
click at [493, 89] on select "**********" at bounding box center [430, 97] width 530 height 25
select select "****"
click at [165, 85] on select "**********" at bounding box center [430, 97] width 530 height 25
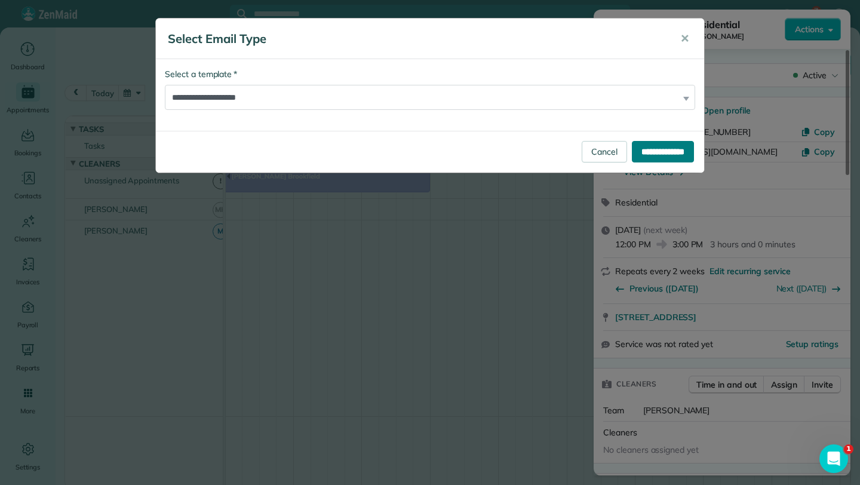
click at [662, 157] on input "**********" at bounding box center [663, 151] width 62 height 21
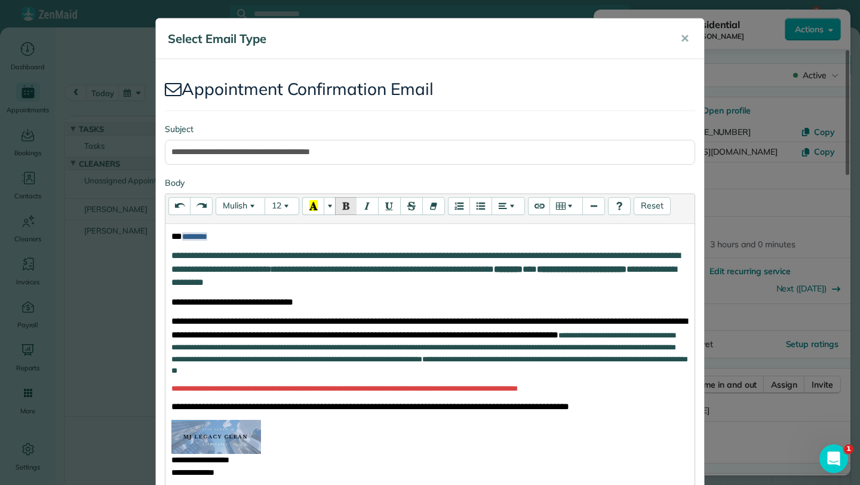
scroll to position [234, 0]
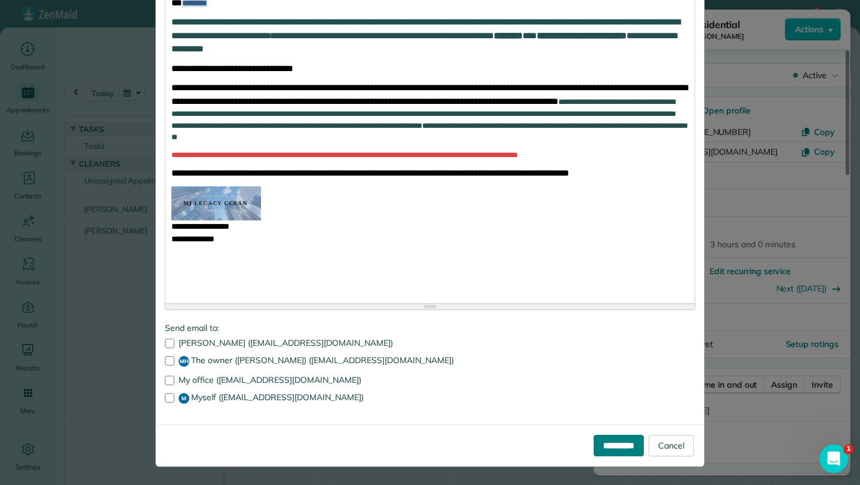
click at [604, 455] on input "**********" at bounding box center [618, 445] width 50 height 21
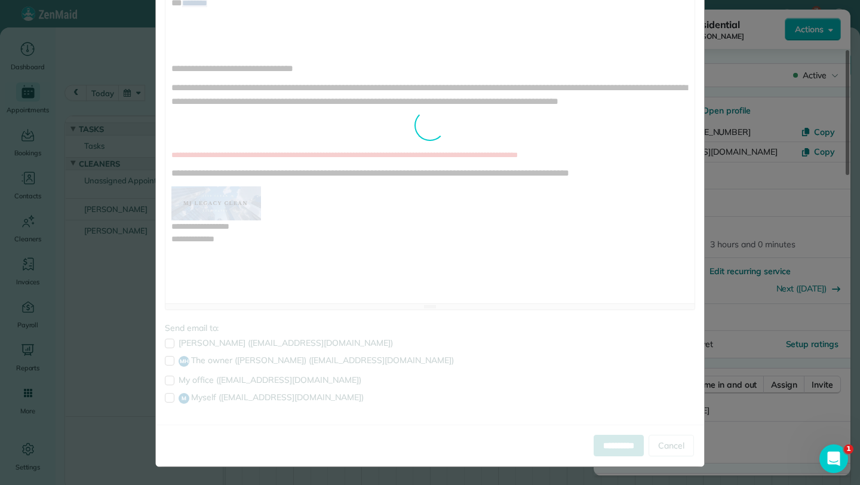
scroll to position [0, 0]
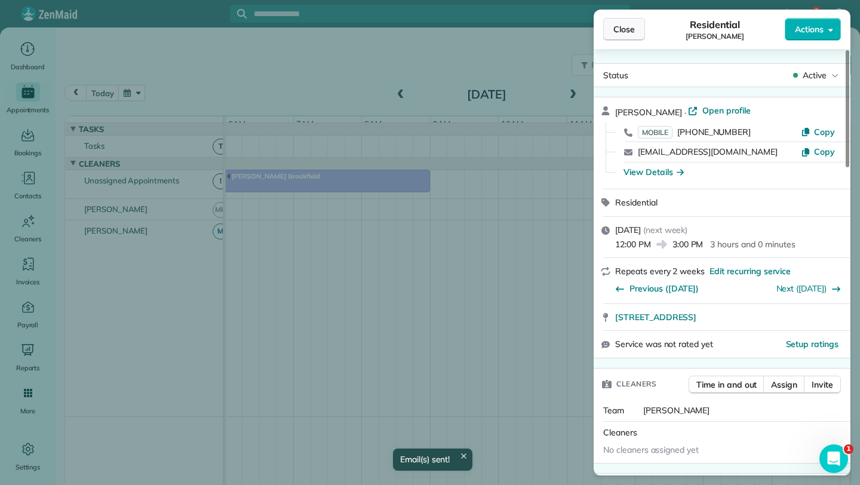
click at [641, 23] on button "Close" at bounding box center [624, 29] width 42 height 23
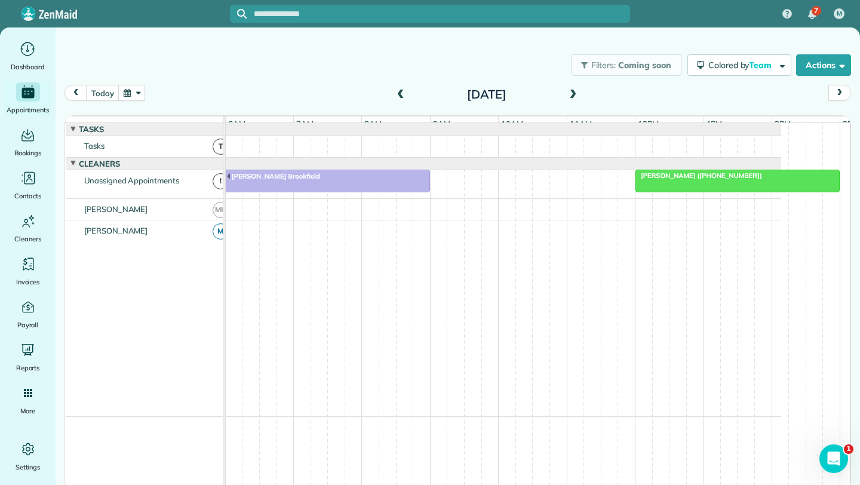
click at [176, 21] on div "7 M" at bounding box center [430, 13] width 860 height 27
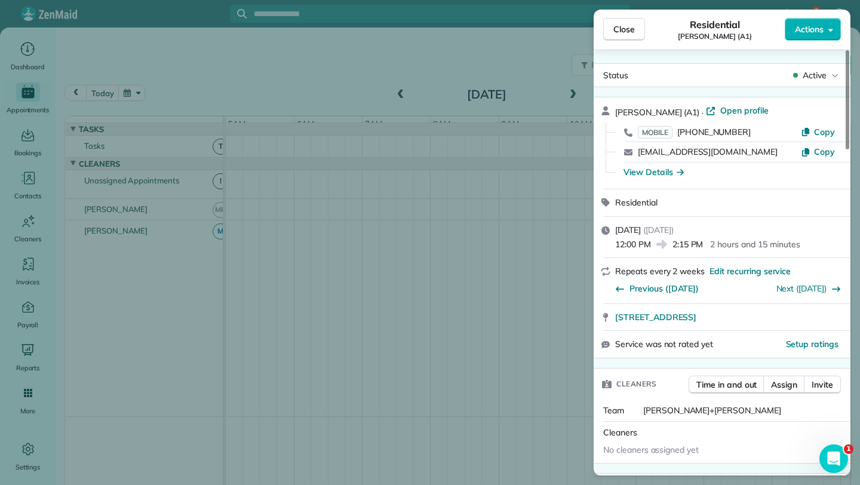
scroll to position [529, 0]
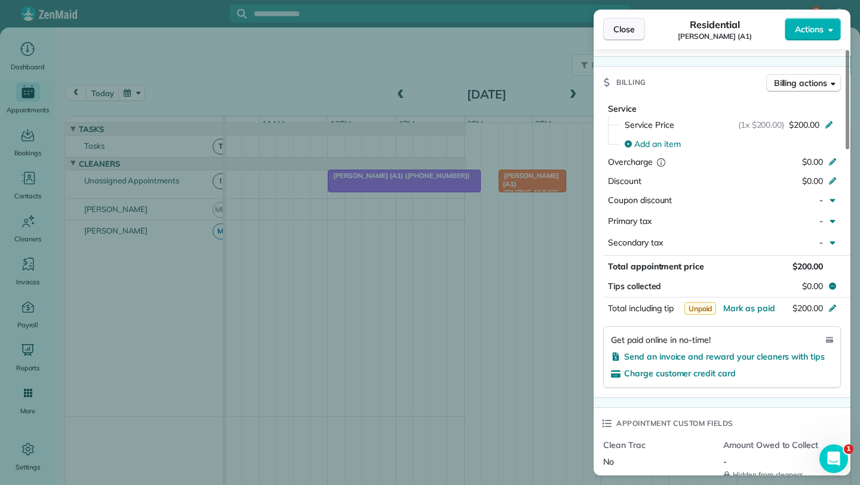
click at [623, 28] on span "Close" at bounding box center [623, 29] width 21 height 12
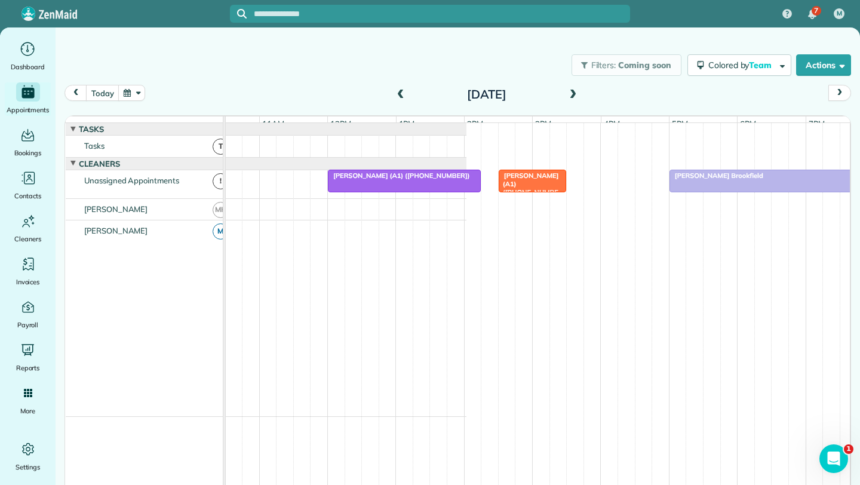
click at [430, 192] on div at bounding box center [404, 180] width 152 height 21
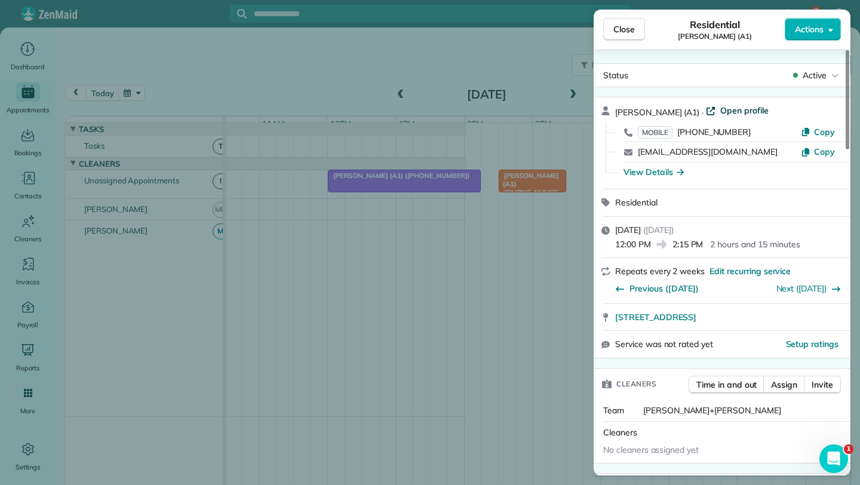
click at [720, 110] on span "Open profile" at bounding box center [744, 110] width 48 height 12
